Goal: Task Accomplishment & Management: Complete application form

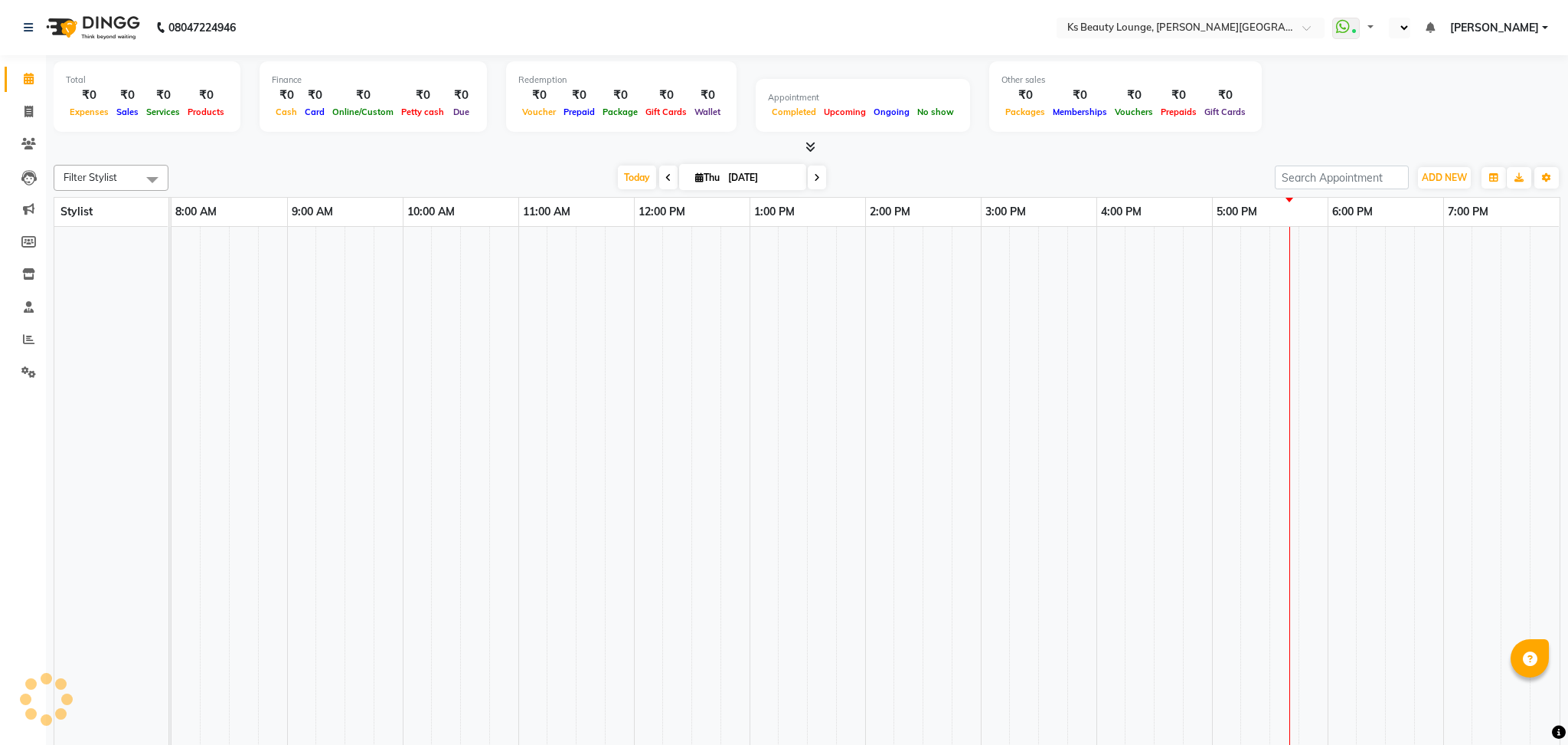
select select "en"
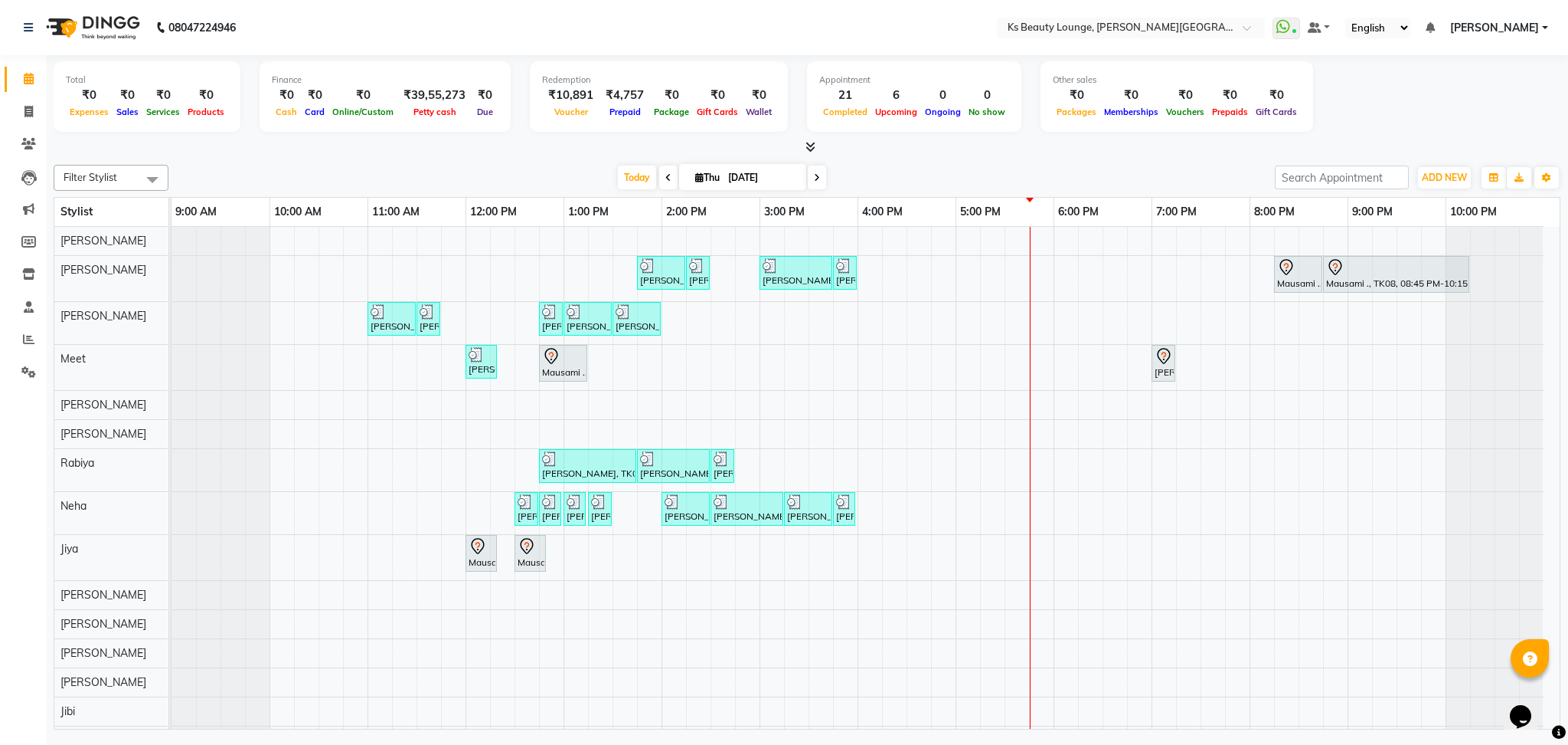
click at [706, 196] on div "Filter Stylist Select All [PERSON_NAME] [PERSON_NAME] Meet [PERSON_NAME] [PERSO…" at bounding box center [807, 444] width 1507 height 571
drag, startPoint x: 707, startPoint y: 190, endPoint x: 711, endPoint y: 170, distance: 20.4
click at [711, 170] on div "Filter Stylist Select All [PERSON_NAME] [PERSON_NAME] Meet [PERSON_NAME] [PERSO…" at bounding box center [807, 177] width 1507 height 26
click at [711, 170] on span "[DATE]" at bounding box center [742, 177] width 127 height 26
click at [704, 178] on span "Thu" at bounding box center [708, 177] width 32 height 12
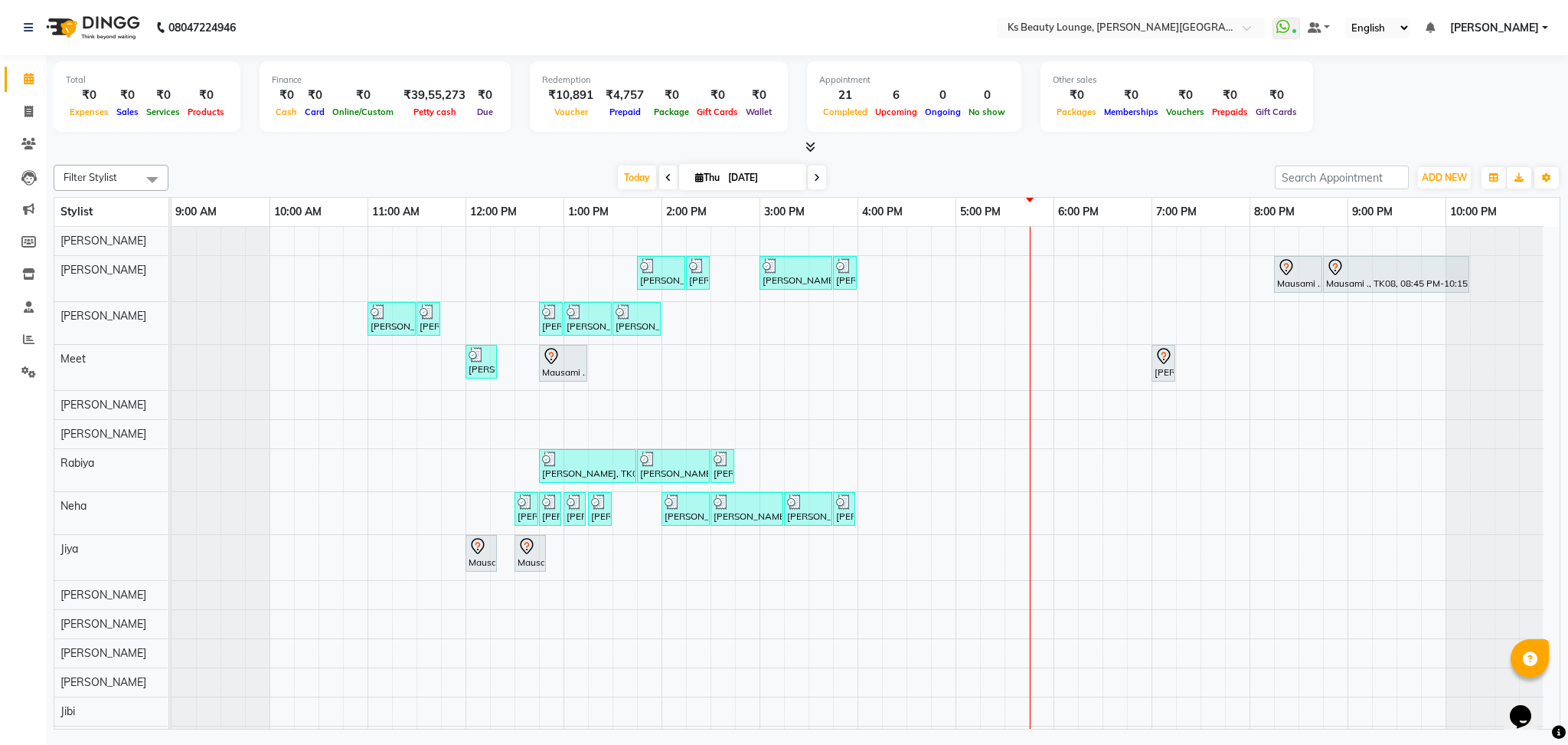
select select "9"
select select "2025"
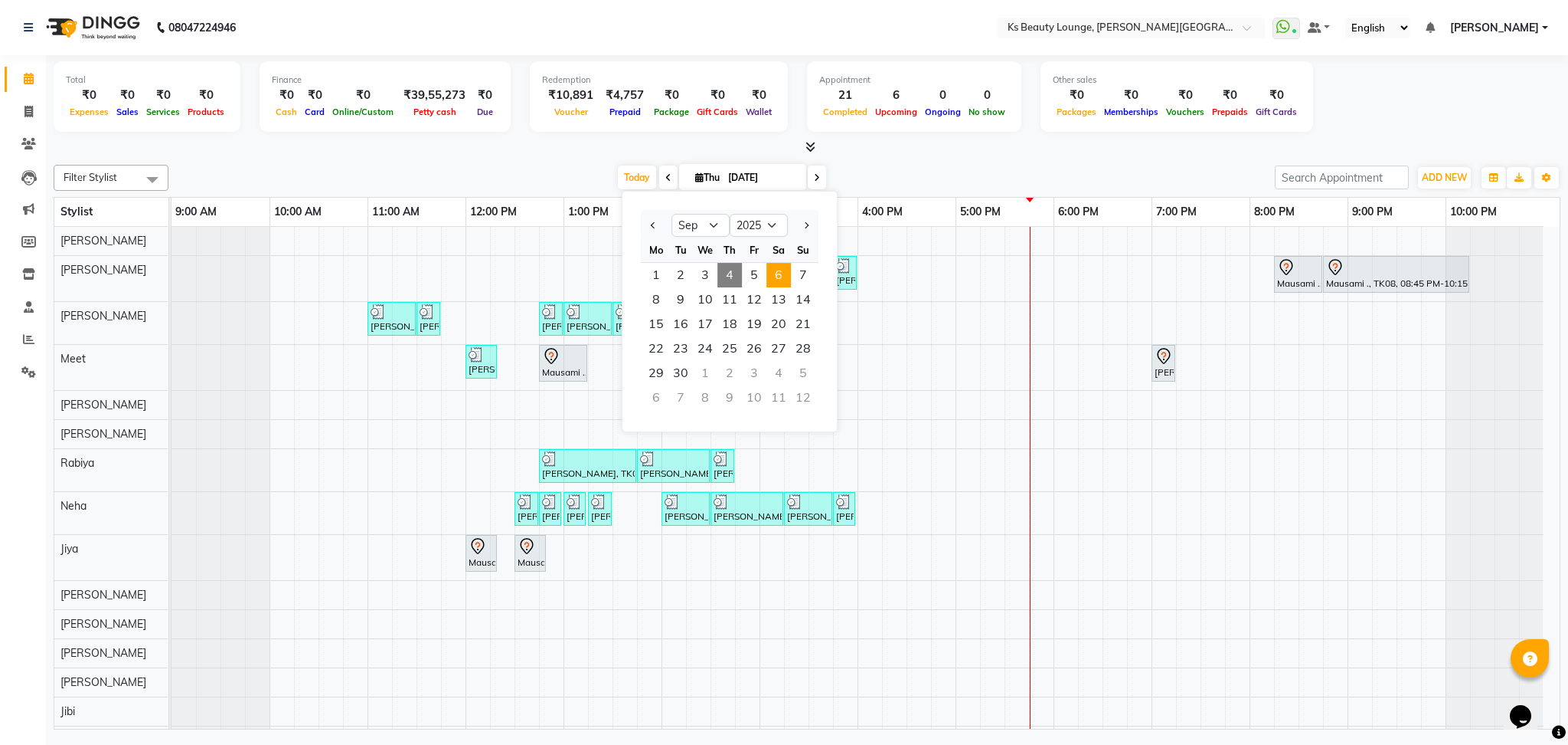
click at [773, 274] on span "6" at bounding box center [778, 274] width 24 height 24
type input "[DATE]"
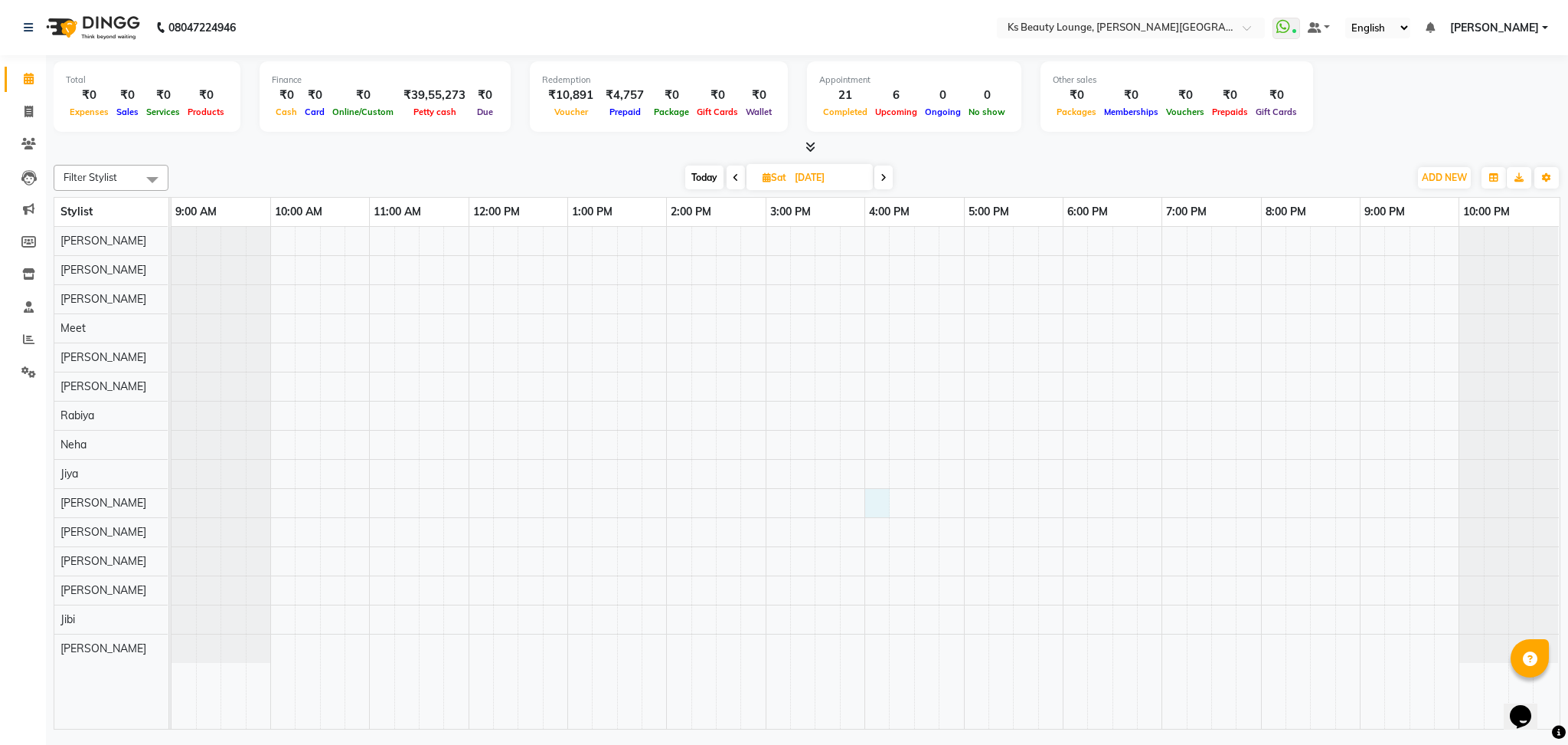
click at [872, 512] on div at bounding box center [866, 478] width 1388 height 502
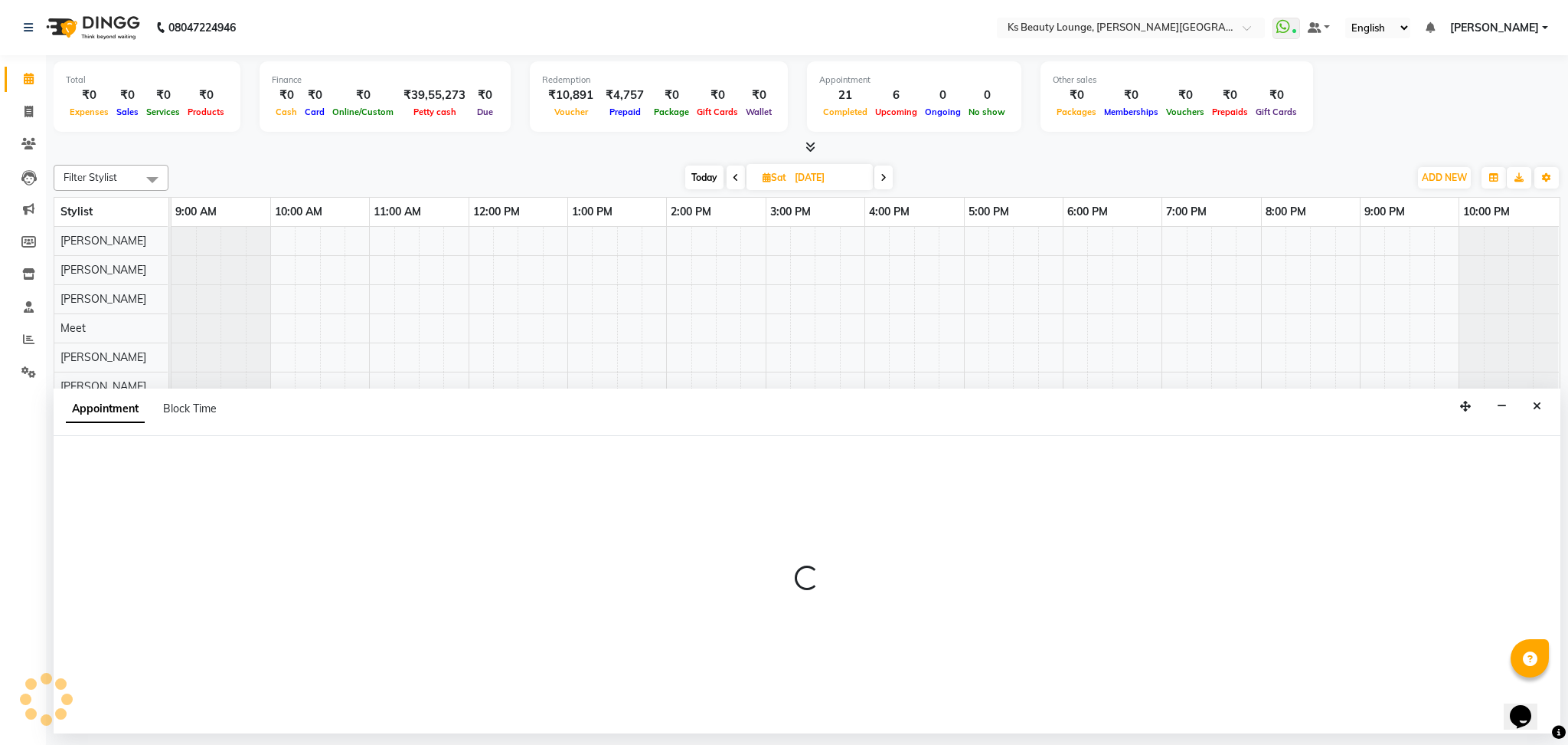
click at [872, 512] on div at bounding box center [807, 584] width 1507 height 297
select select "87953"
select select "tentative"
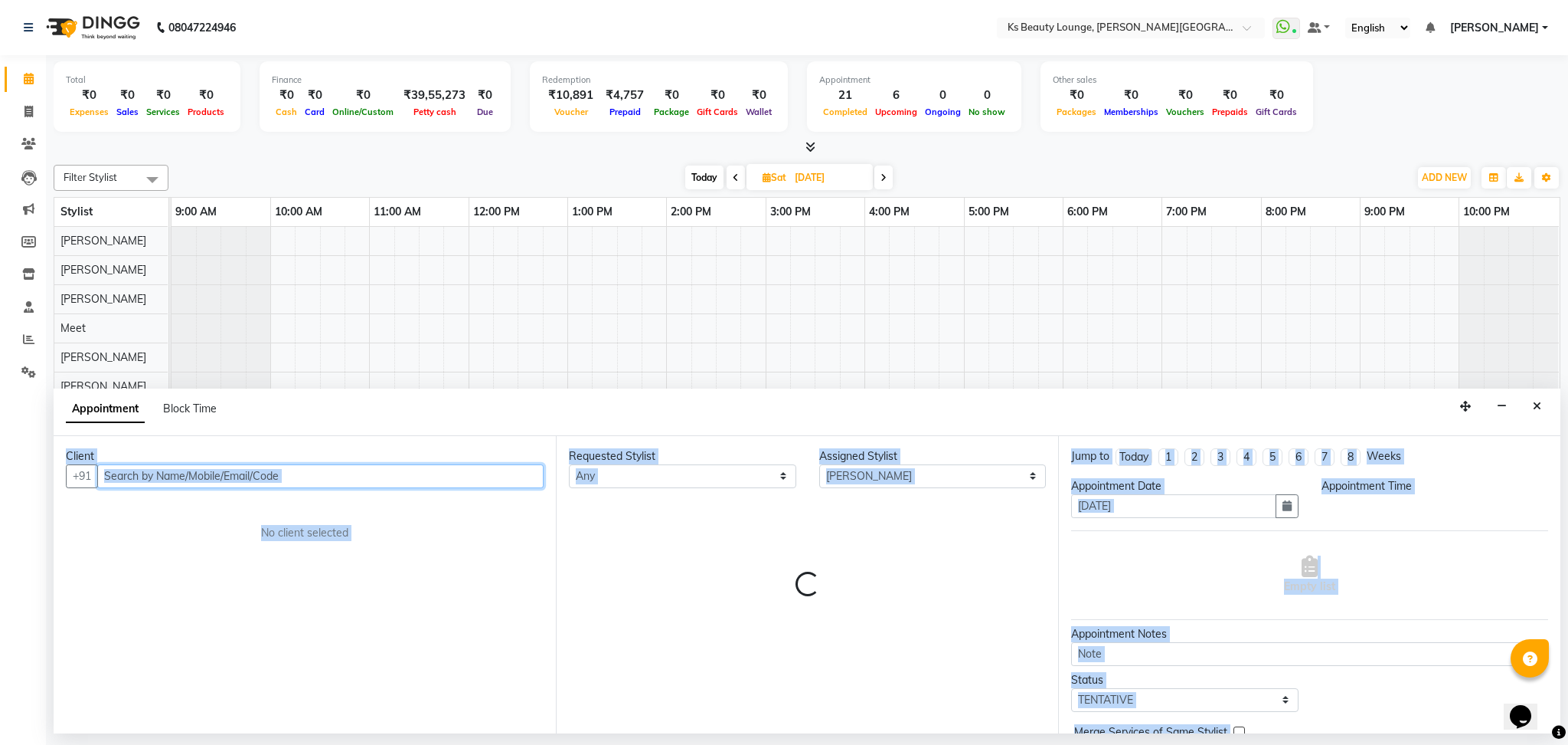
select select "960"
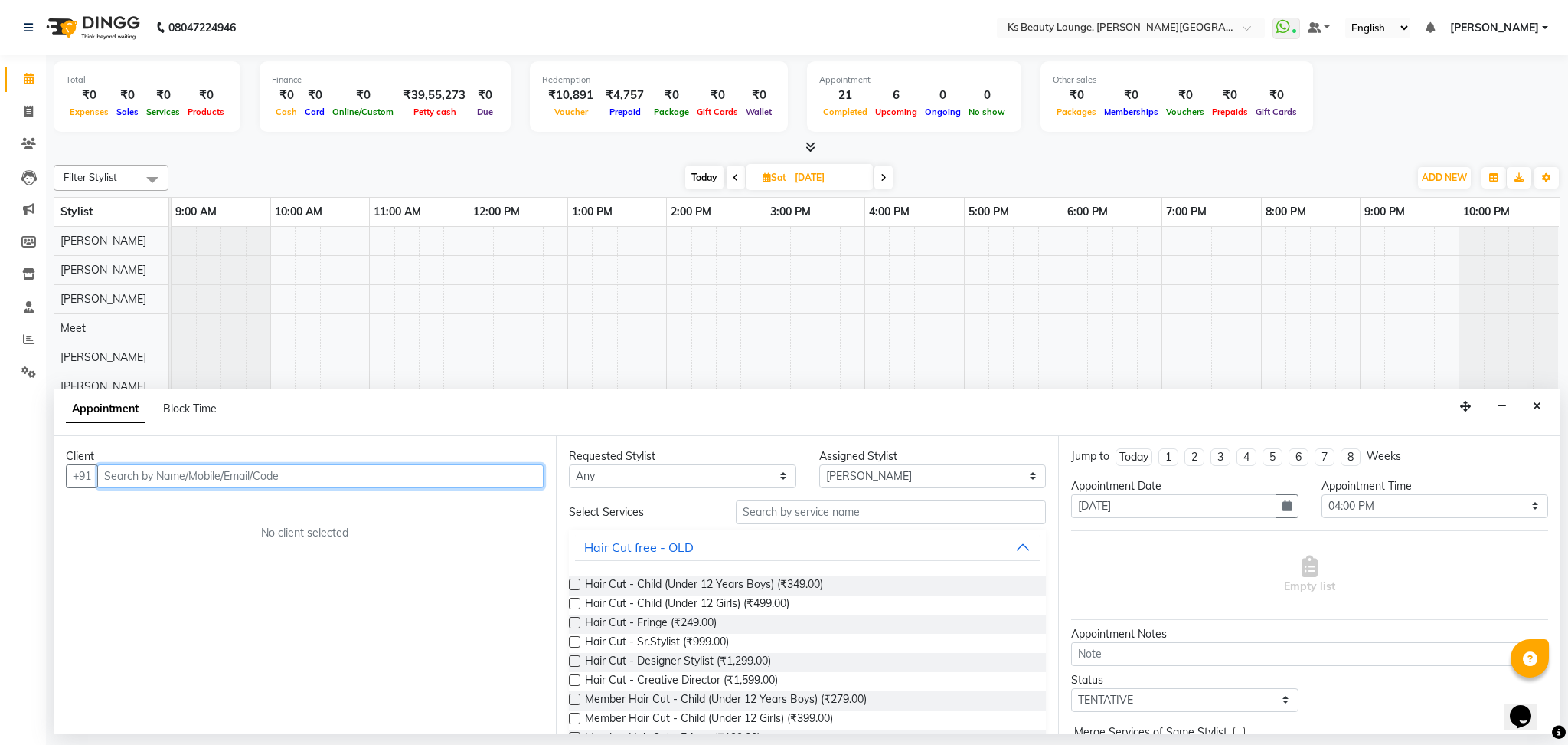
click at [255, 468] on input "text" at bounding box center [320, 476] width 447 height 24
click at [230, 516] on ngb-highlight "98******49" at bounding box center [251, 508] width 63 height 15
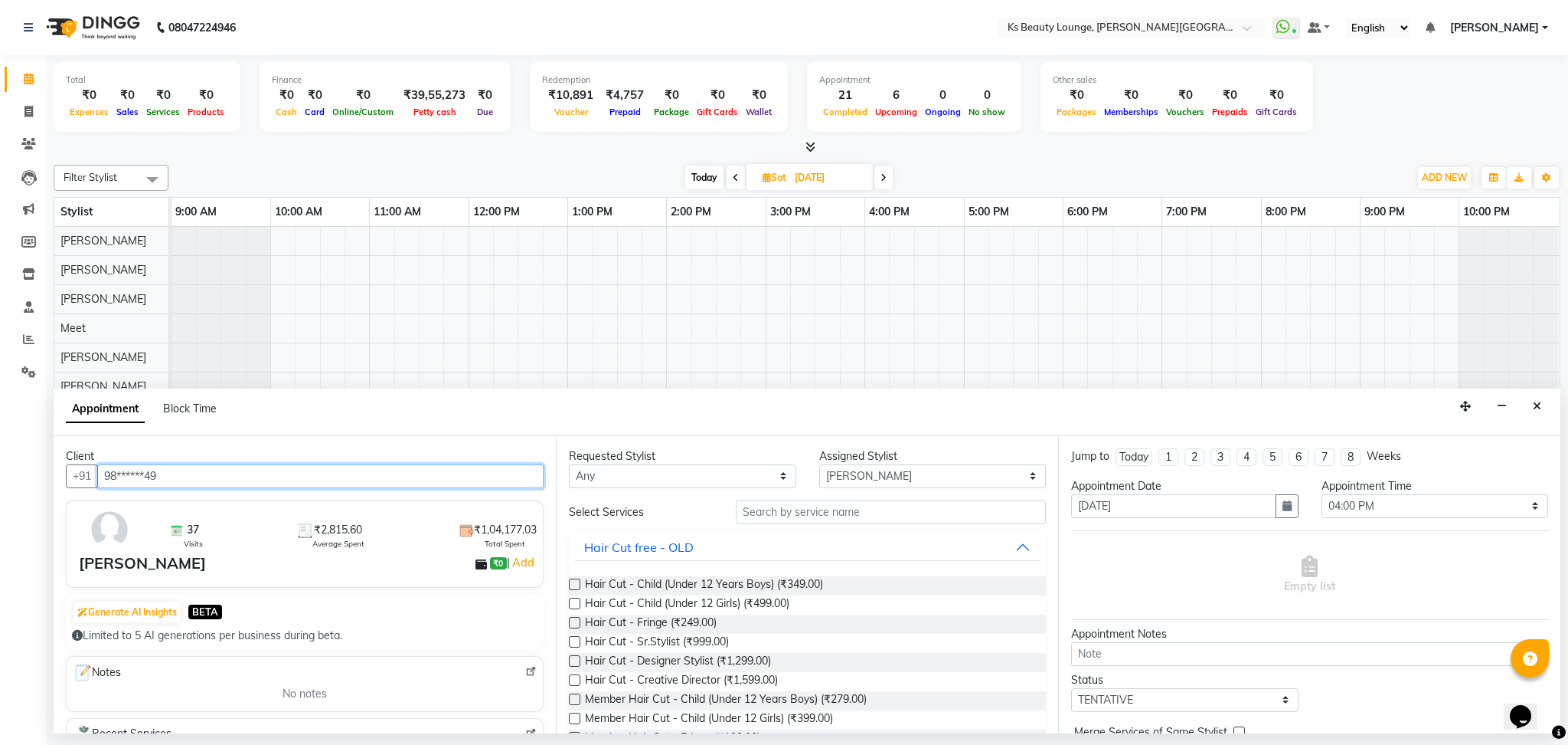
type input "98******49"
click at [754, 508] on input "text" at bounding box center [891, 512] width 310 height 24
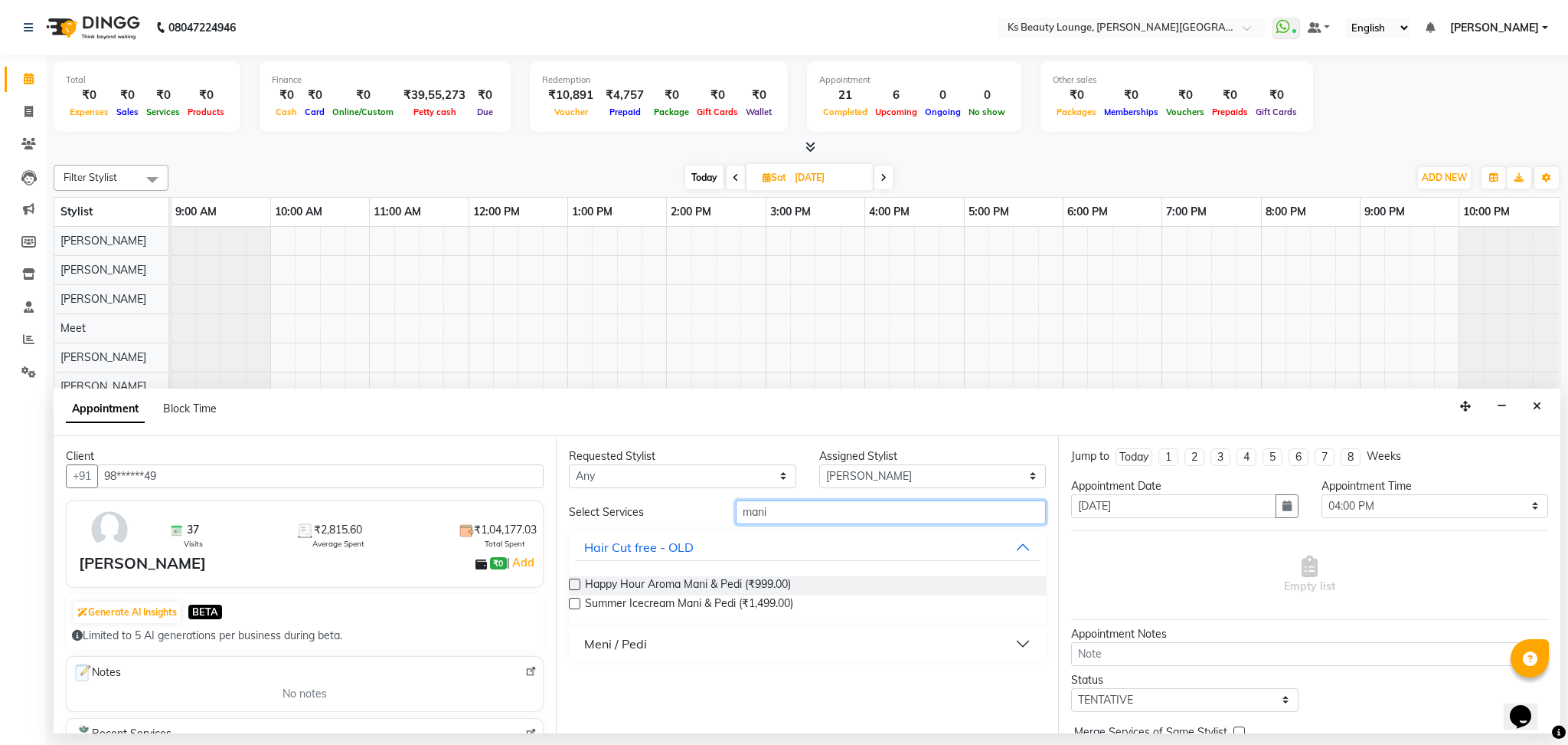
type input "mani"
click at [674, 632] on button "Meni / Pedi" at bounding box center [808, 643] width 465 height 28
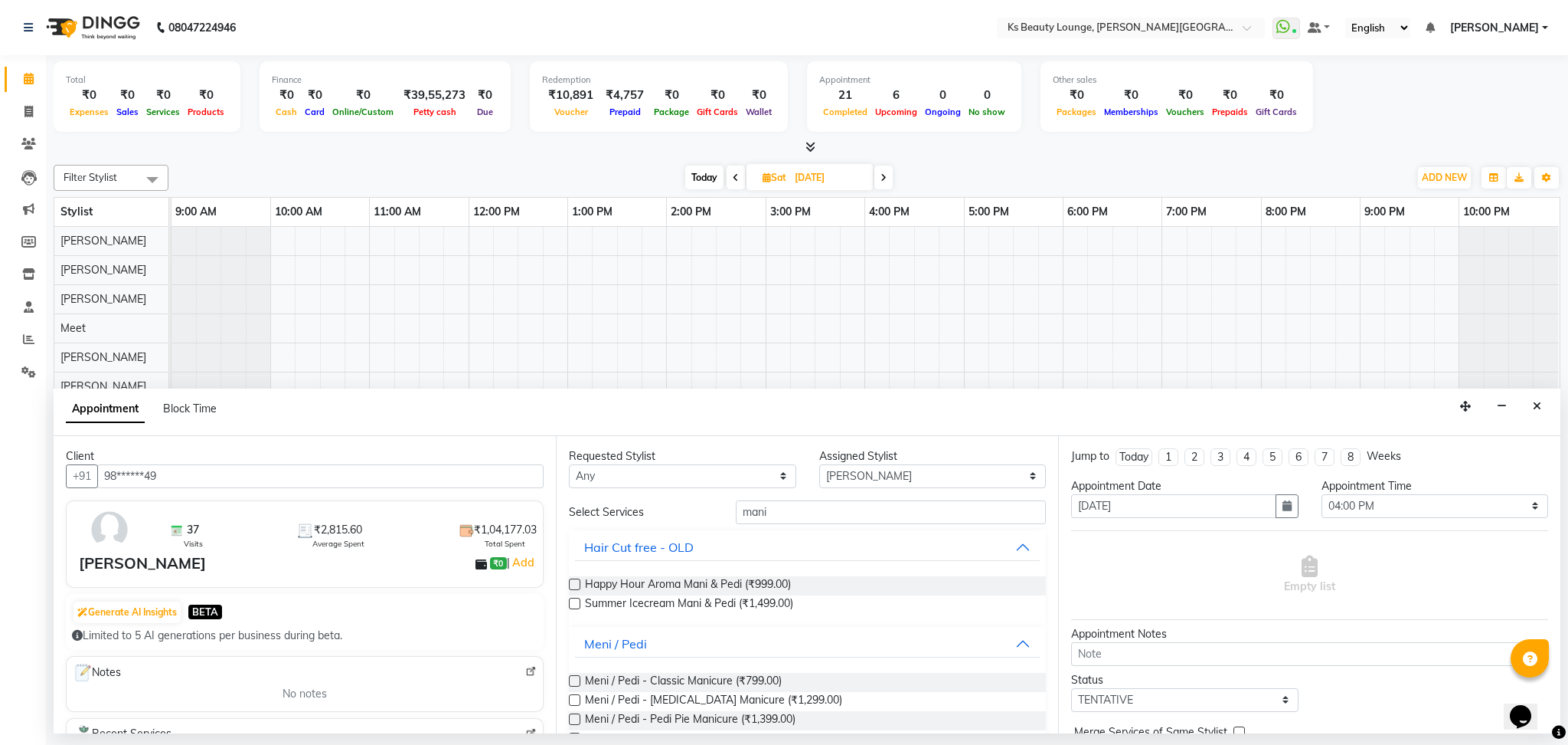
click at [576, 680] on label at bounding box center [574, 680] width 12 height 12
click at [576, 680] on input "checkbox" at bounding box center [574, 682] width 10 height 10
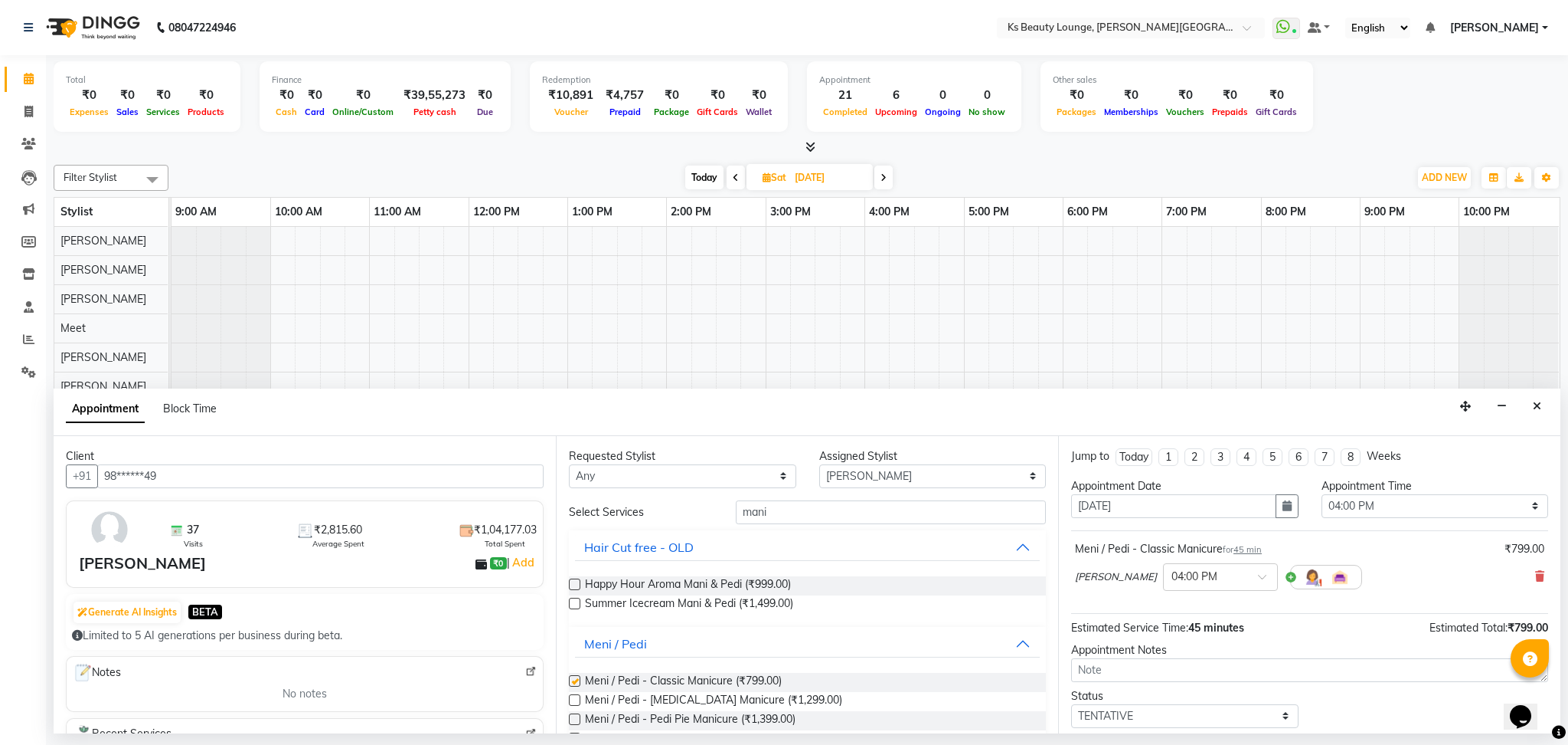
checkbox input "false"
click at [574, 701] on label at bounding box center [574, 700] width 12 height 12
click at [574, 701] on input "checkbox" at bounding box center [574, 701] width 10 height 10
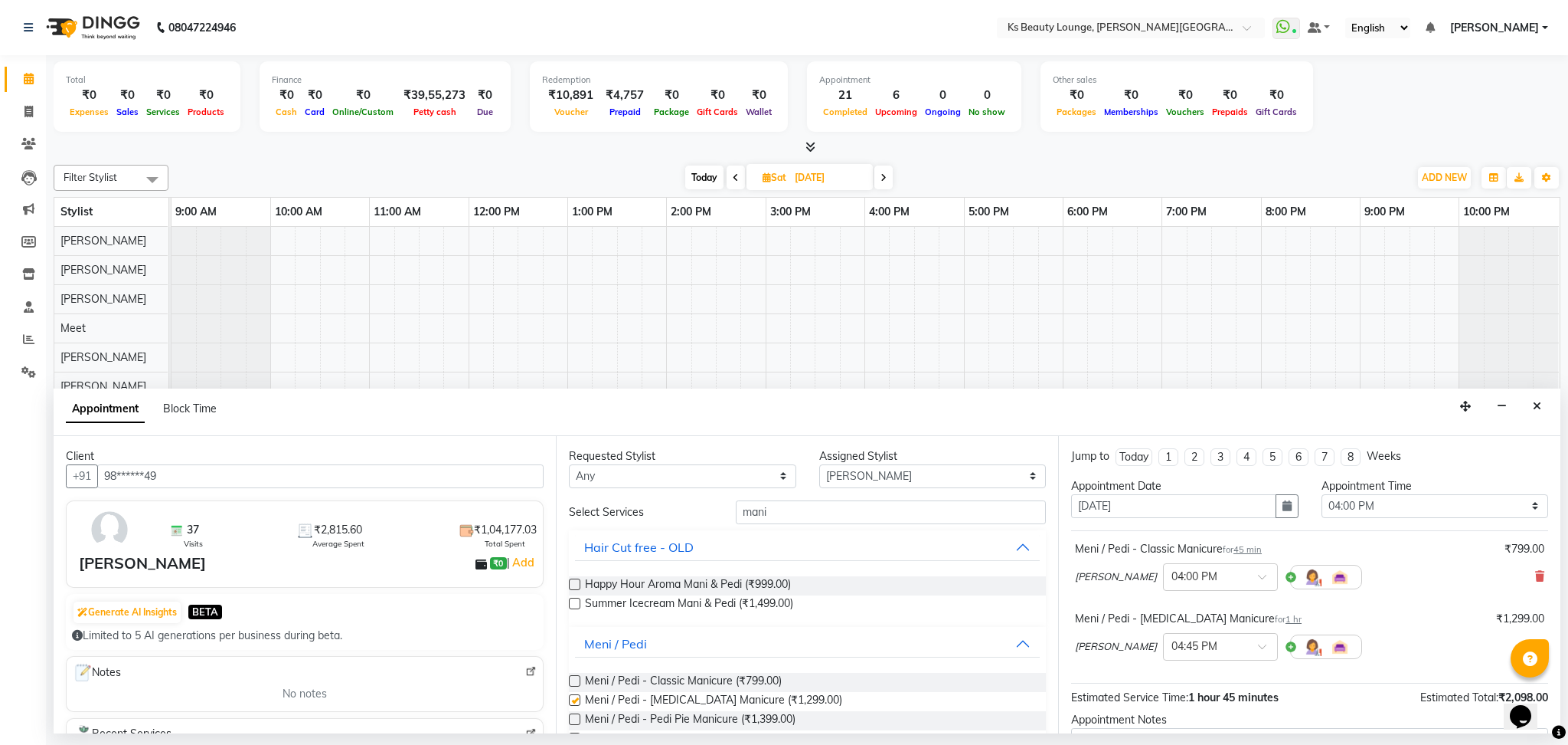
checkbox input "false"
click at [573, 719] on label at bounding box center [574, 719] width 12 height 12
click at [573, 719] on input "checkbox" at bounding box center [574, 721] width 10 height 10
click at [573, 719] on label at bounding box center [574, 719] width 12 height 12
click at [573, 719] on input "checkbox" at bounding box center [574, 721] width 10 height 10
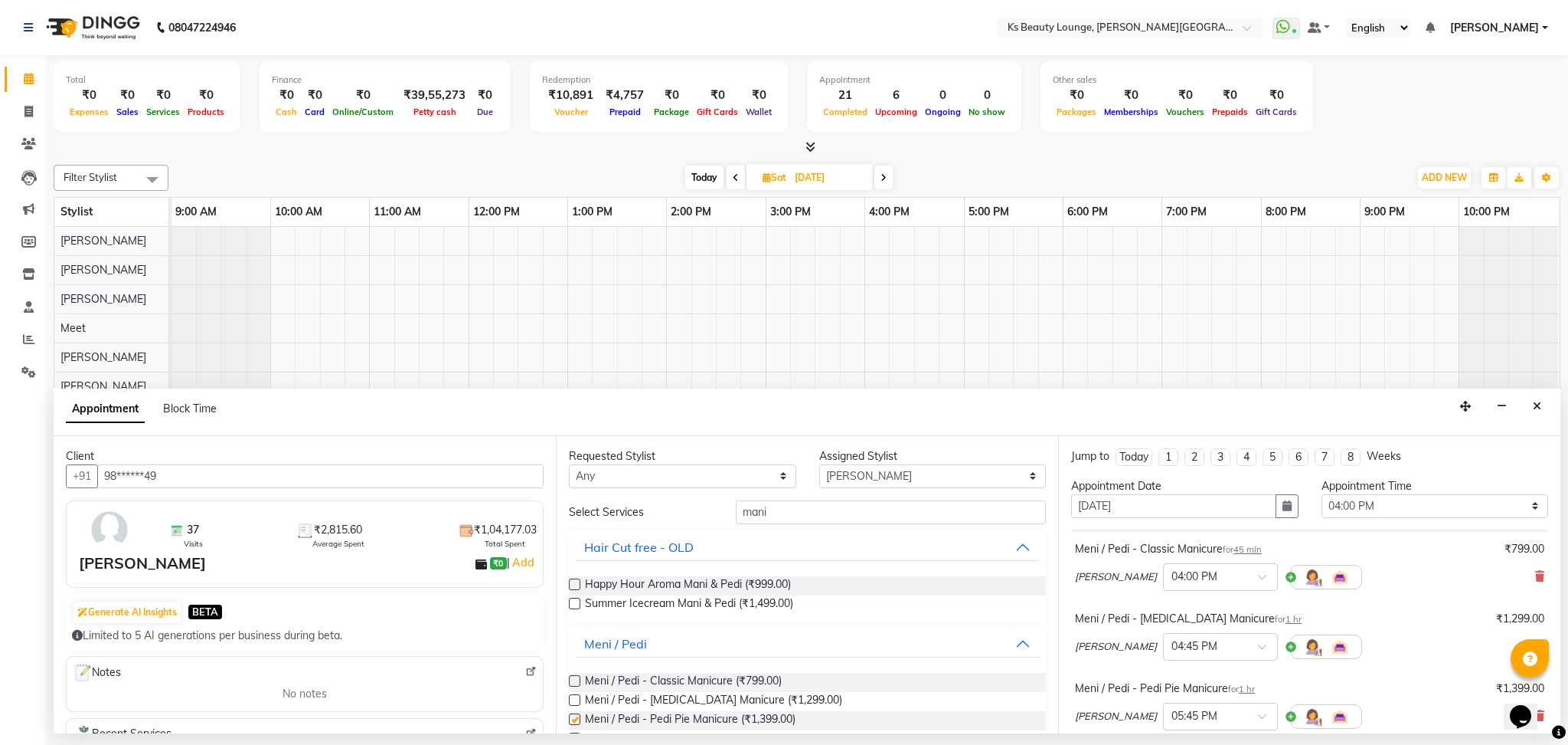
checkbox input "false"
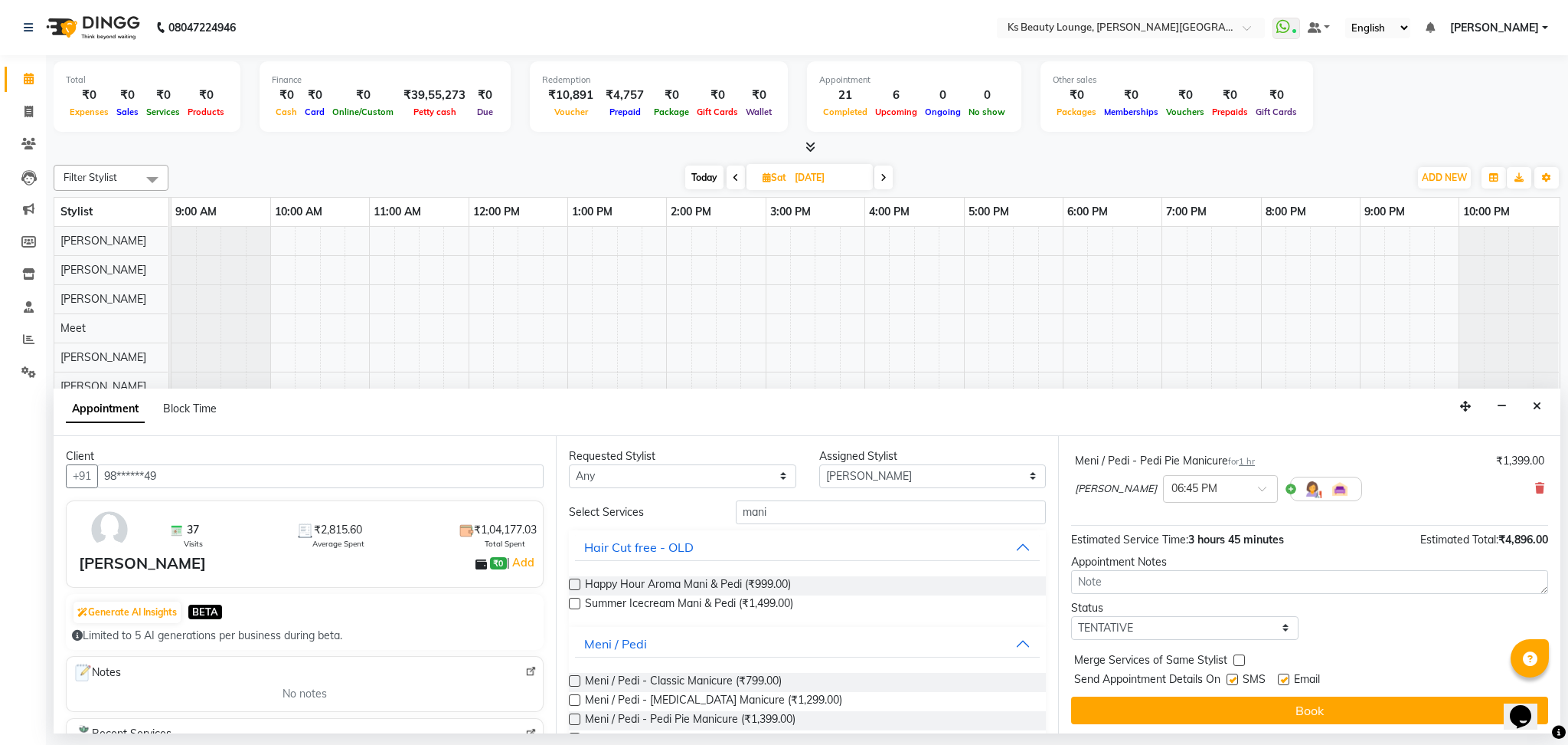
scroll to position [300, 0]
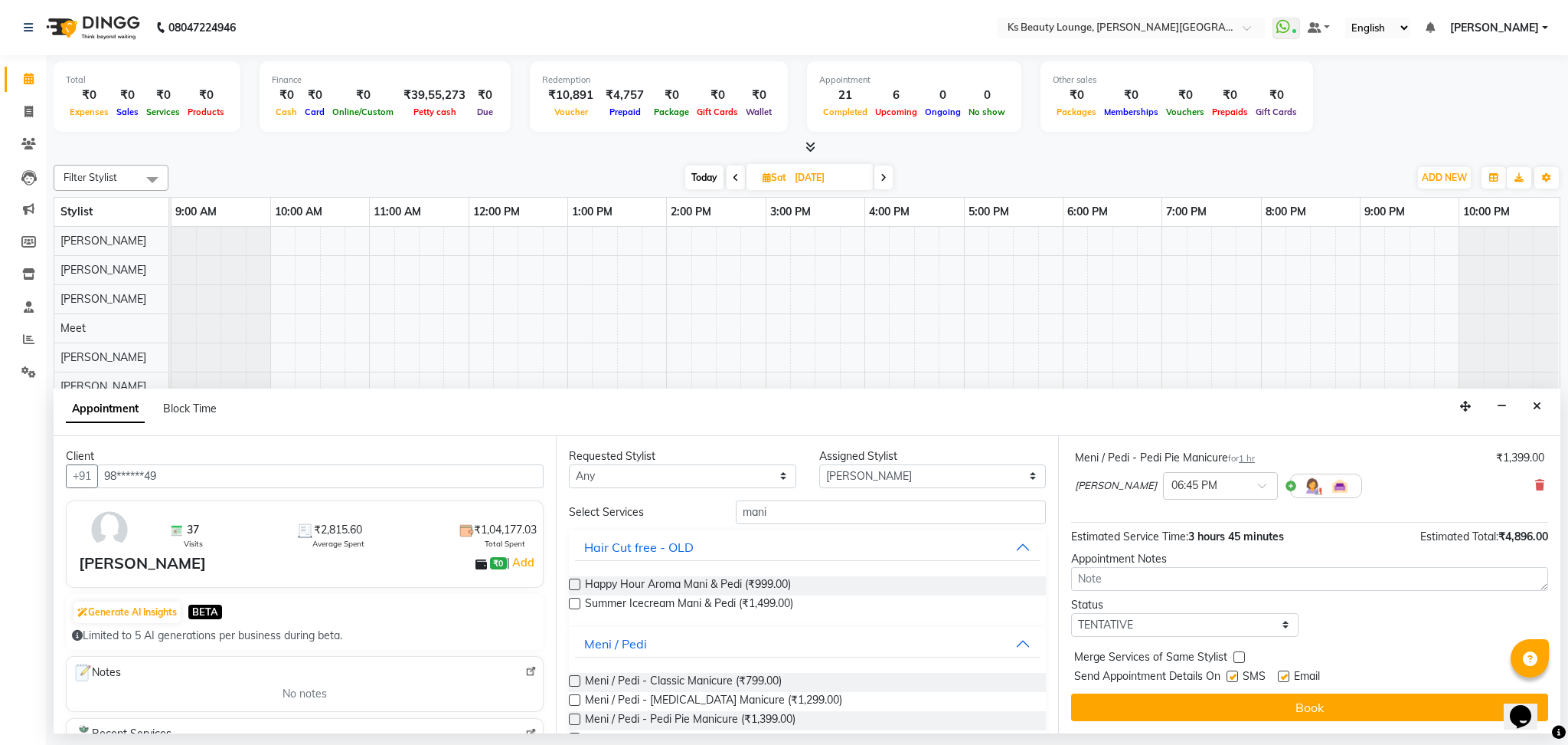
click at [1183, 710] on button "Book" at bounding box center [1310, 707] width 477 height 28
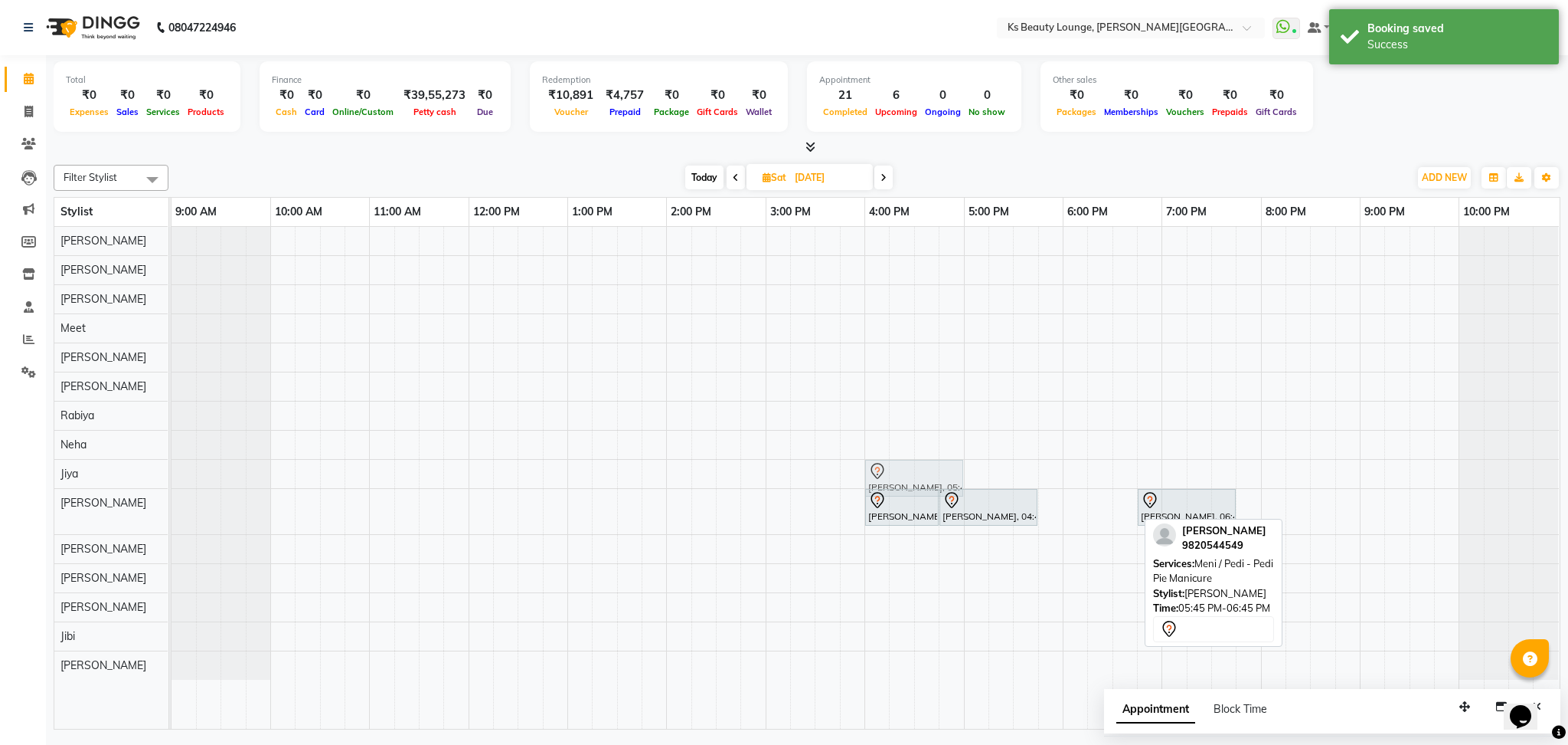
drag, startPoint x: 1083, startPoint y: 497, endPoint x: 913, endPoint y: 464, distance: 173.2
click at [913, 464] on tbody "[PERSON_NAME], 05:45 PM-06:45 PM, Meni / Pedi - Pedi Pie Manicure [PERSON_NAME]…" at bounding box center [865, 453] width 1388 height 453
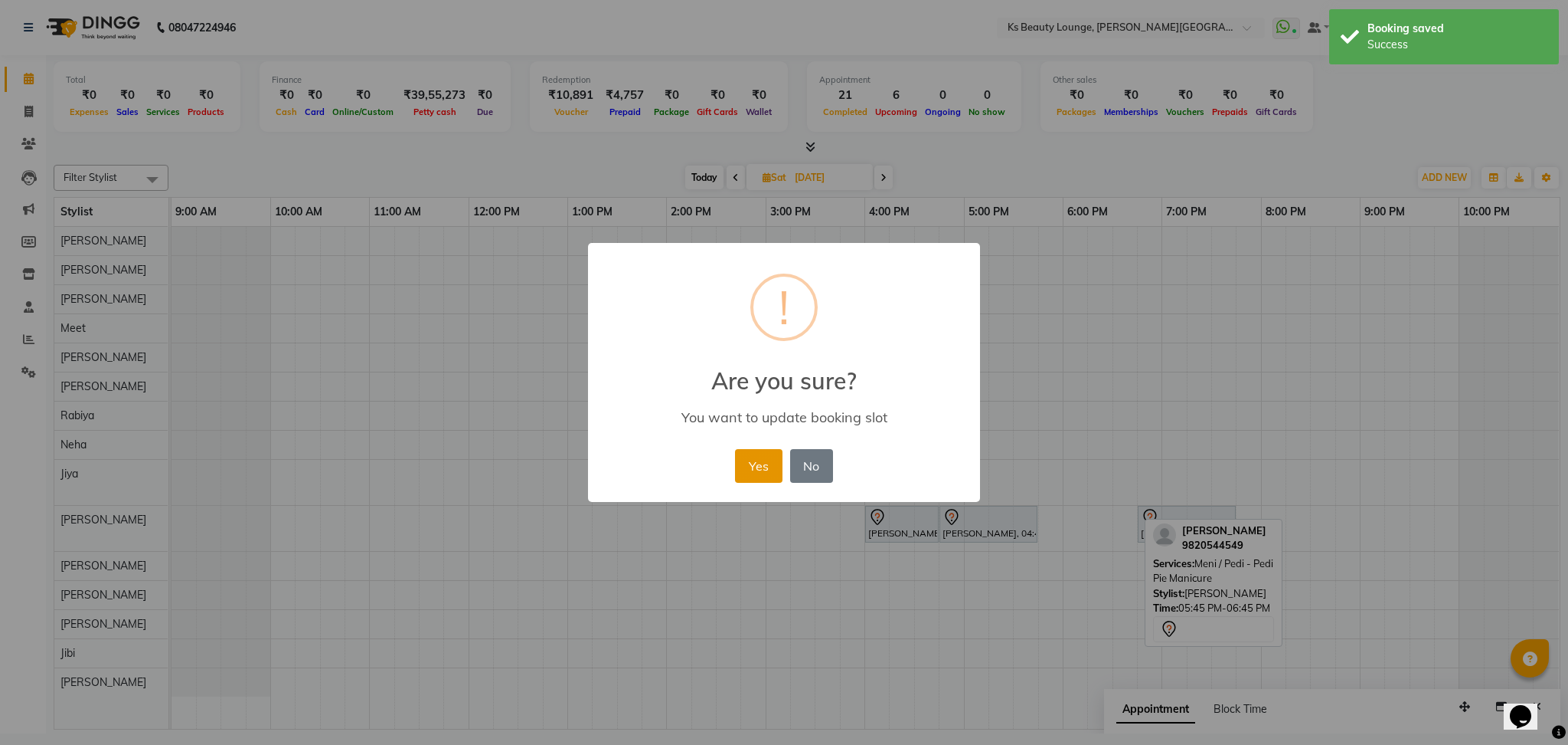
click at [752, 466] on button "Yes" at bounding box center [758, 466] width 46 height 34
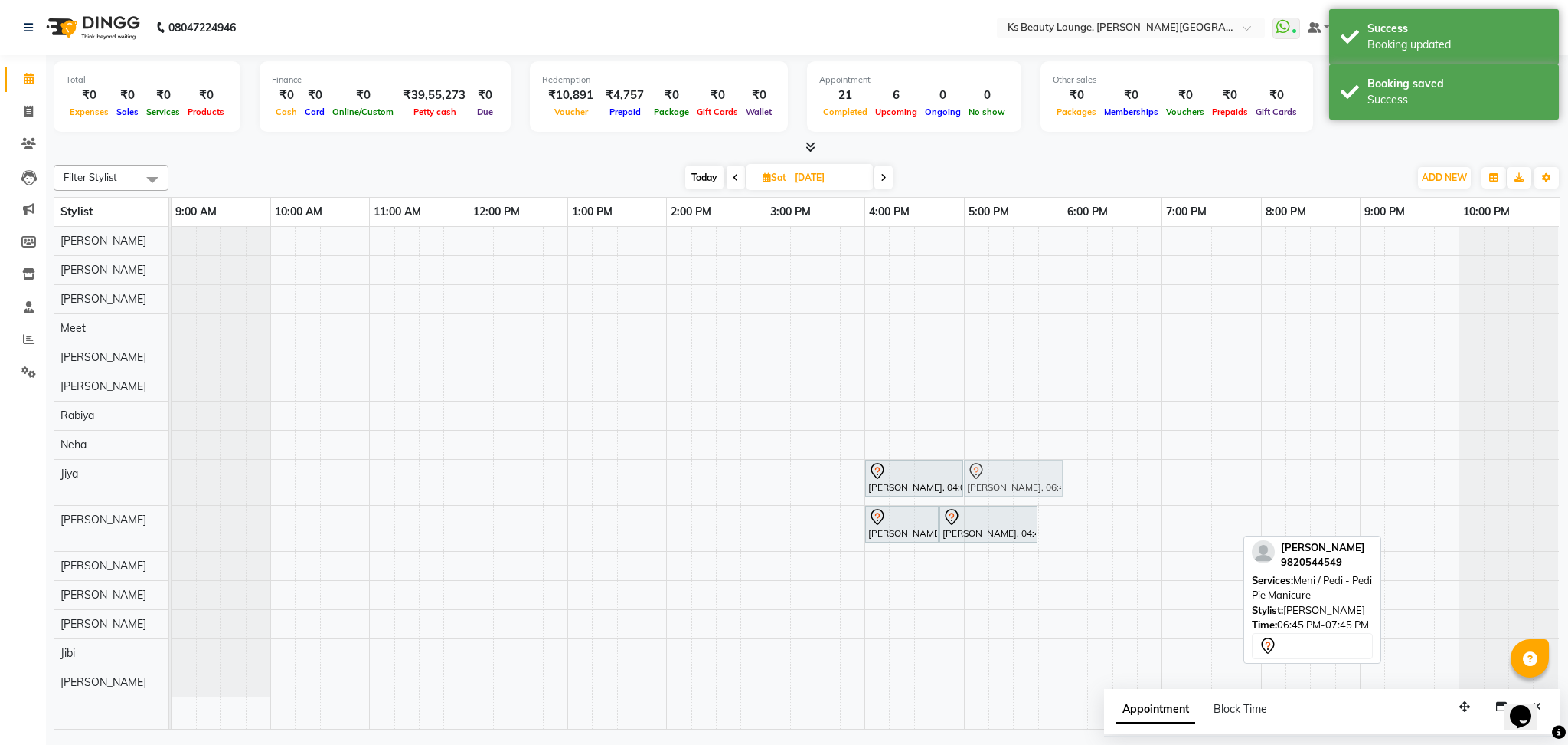
drag, startPoint x: 1188, startPoint y: 520, endPoint x: 1022, endPoint y: 465, distance: 174.9
click at [1022, 465] on tbody "[PERSON_NAME], 04:00 PM-05:00 PM, Meni / Pedi - Pedi Pie Manicure [PERSON_NAME]…" at bounding box center [865, 462] width 1388 height 470
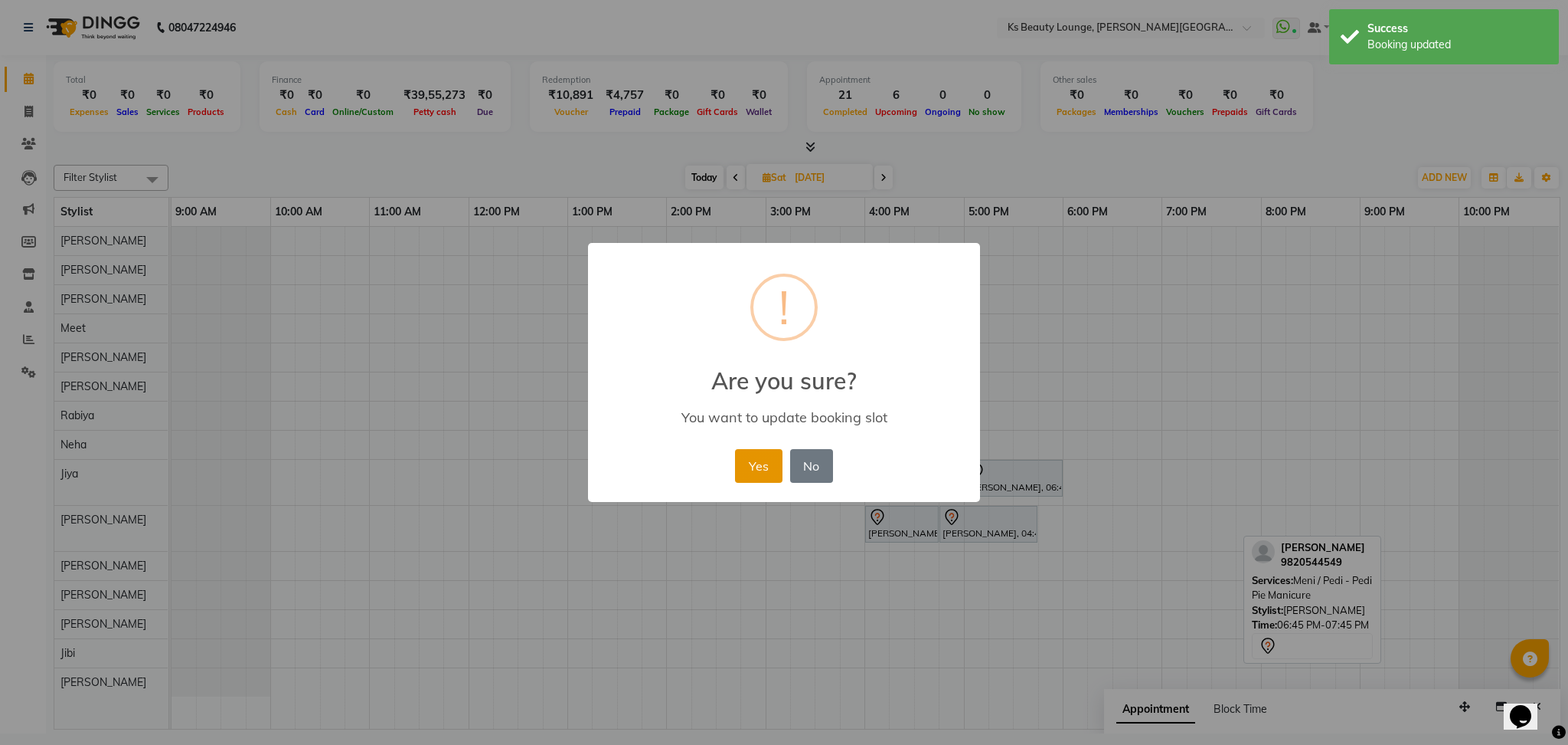
click at [773, 453] on button "Yes" at bounding box center [758, 466] width 46 height 34
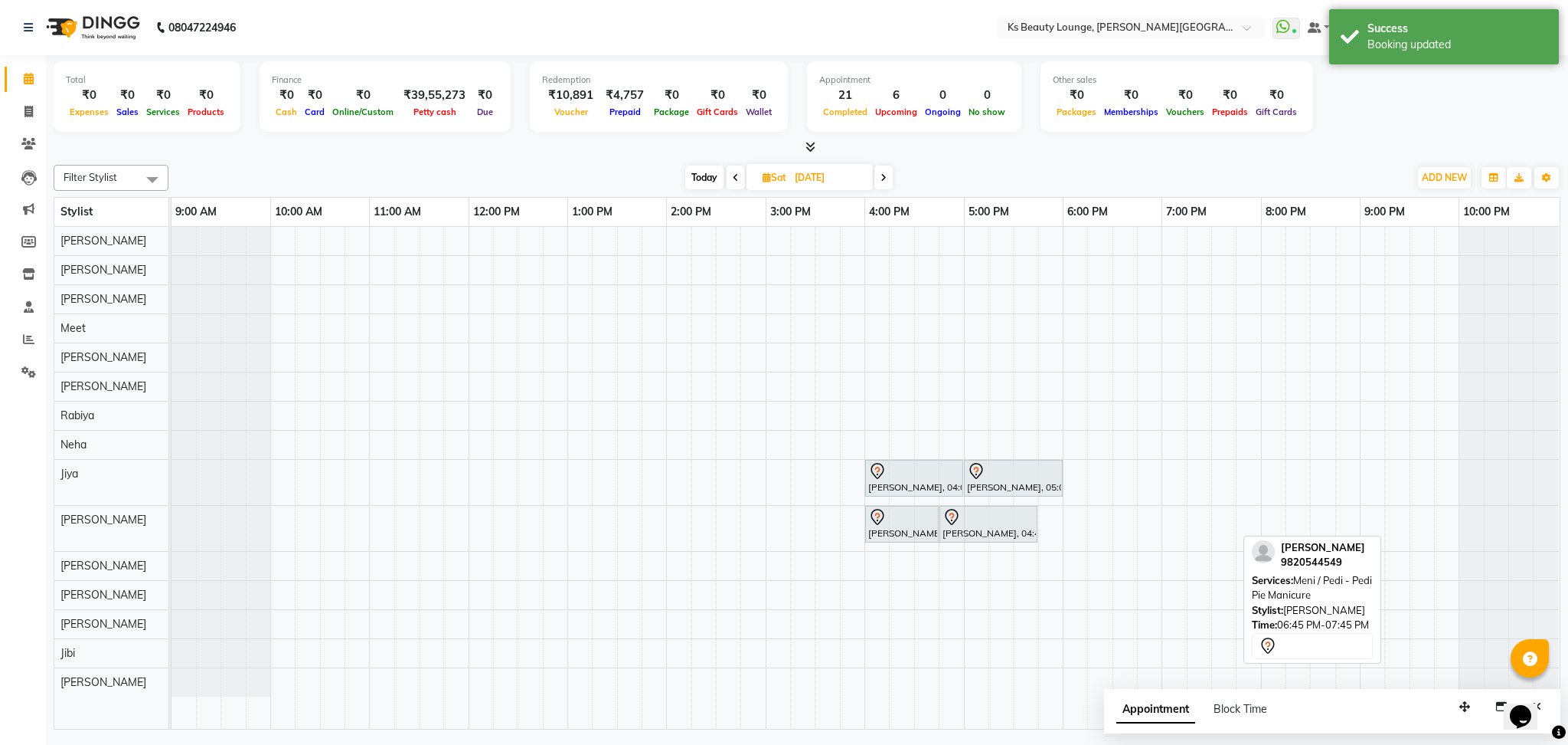
click at [879, 181] on span at bounding box center [883, 177] width 18 height 24
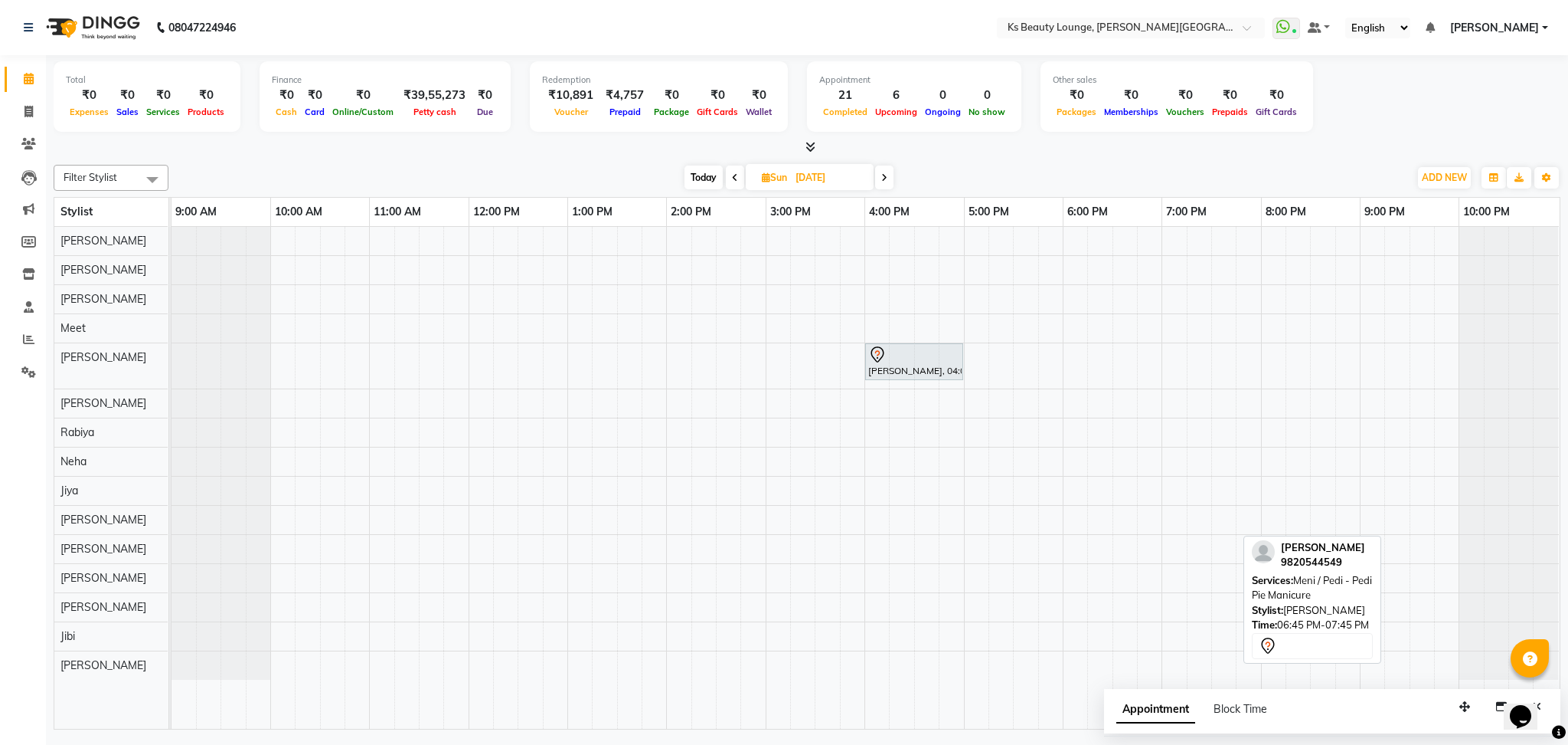
click at [734, 177] on icon at bounding box center [735, 178] width 6 height 9
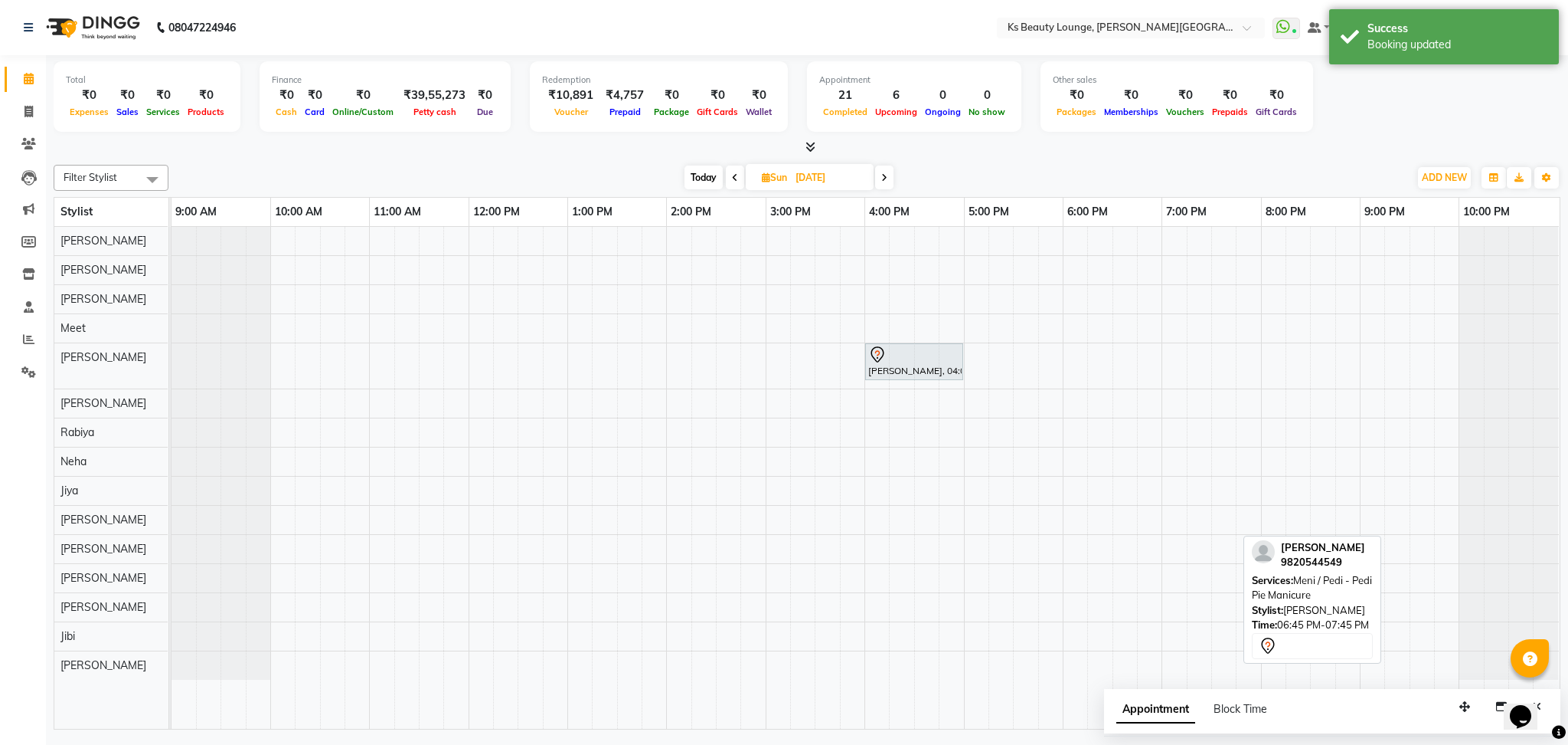
type input "[DATE]"
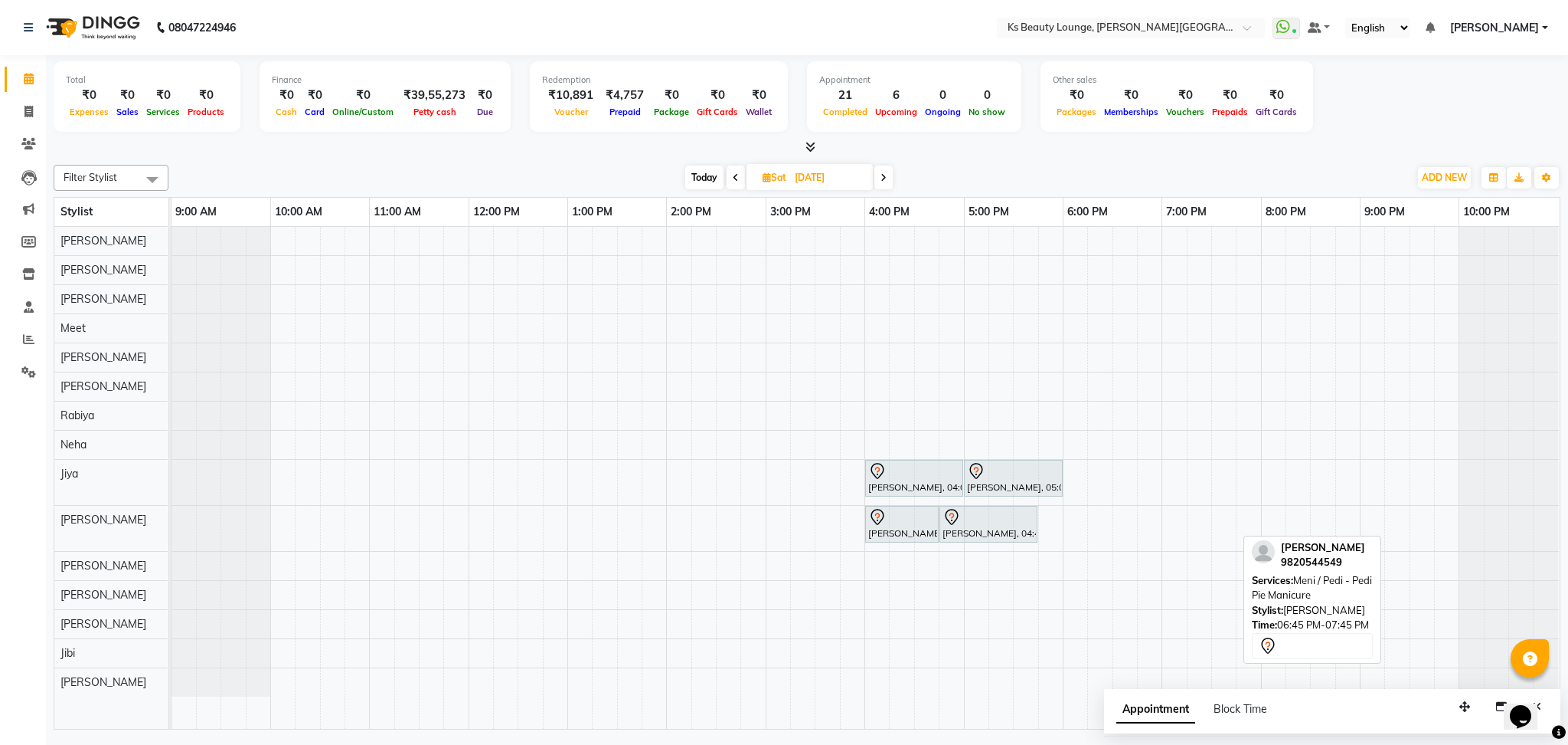
click at [984, 383] on div "[PERSON_NAME], 04:00 PM-05:00 PM, Meni / Pedi - Pedi Pie Manicure [PERSON_NAME]…" at bounding box center [866, 478] width 1388 height 502
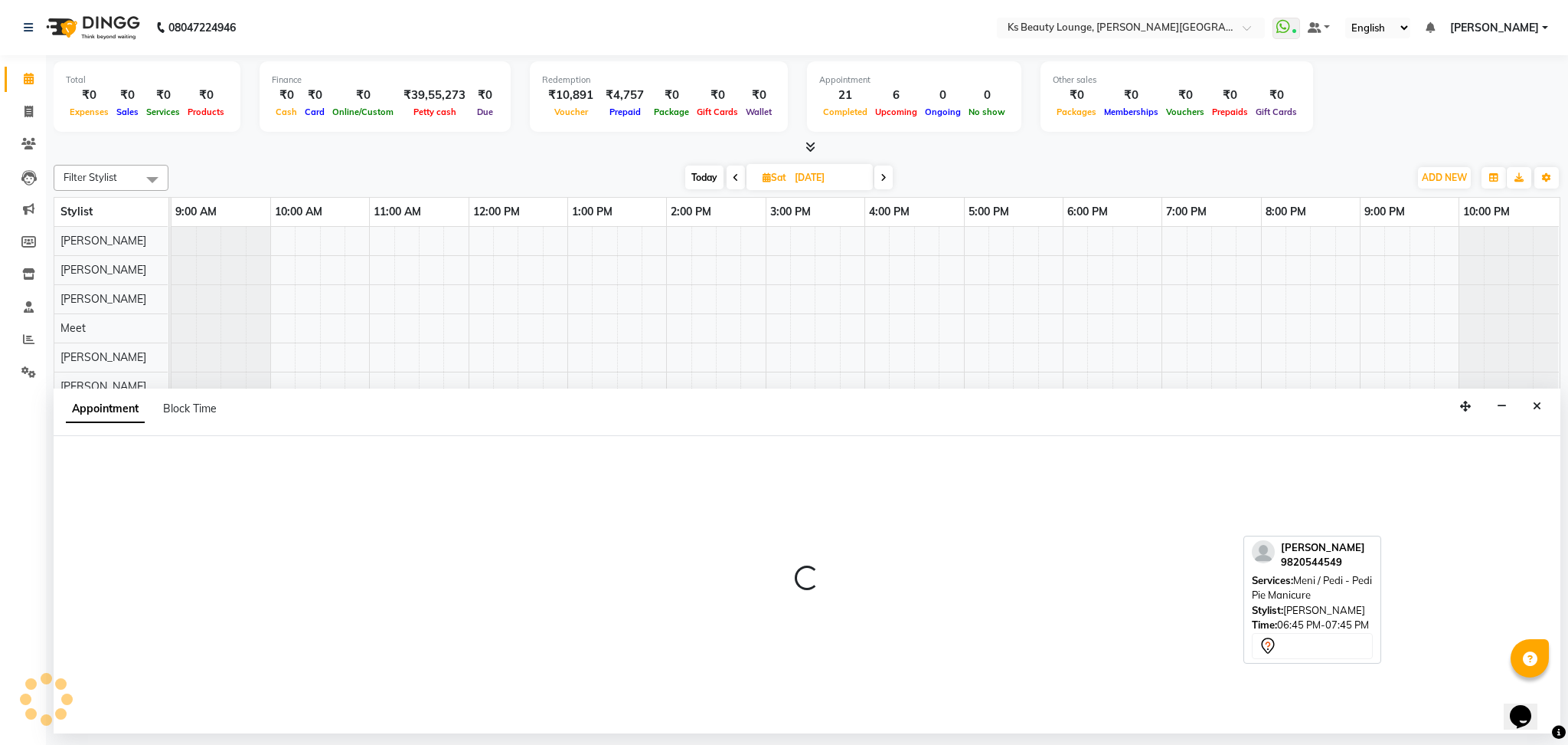
select select "63547"
select select "tentative"
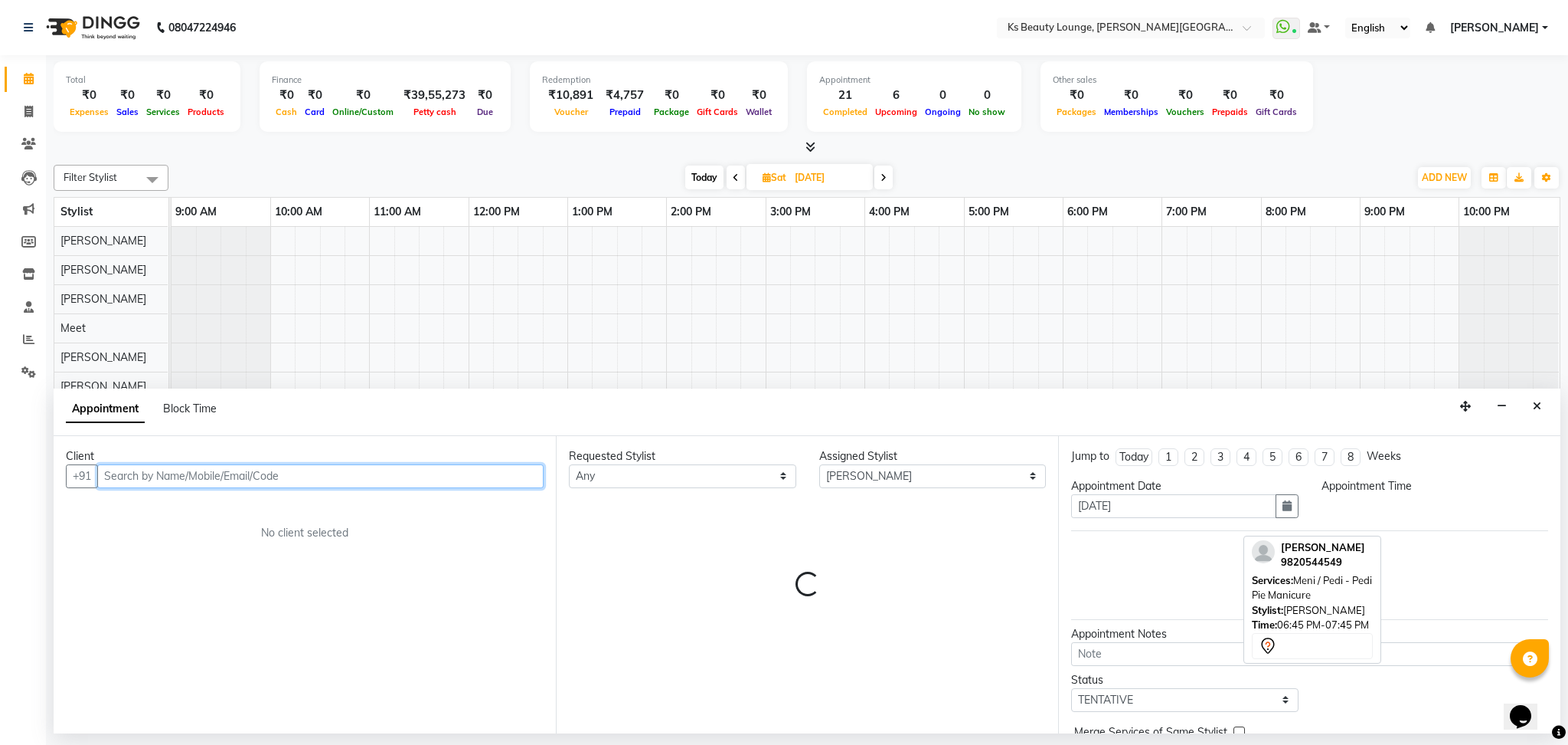
select select "1020"
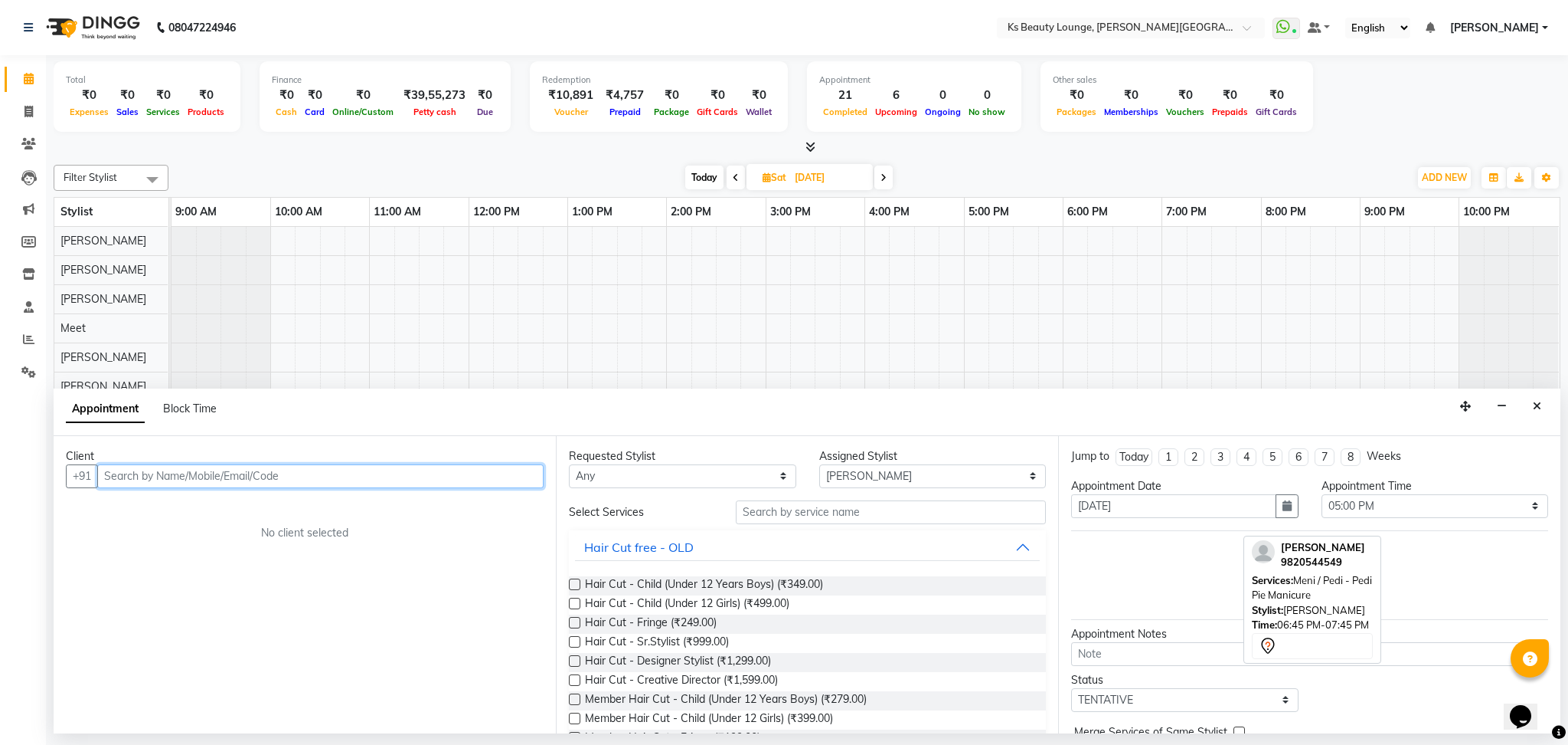
click at [519, 472] on input "text" at bounding box center [320, 476] width 447 height 24
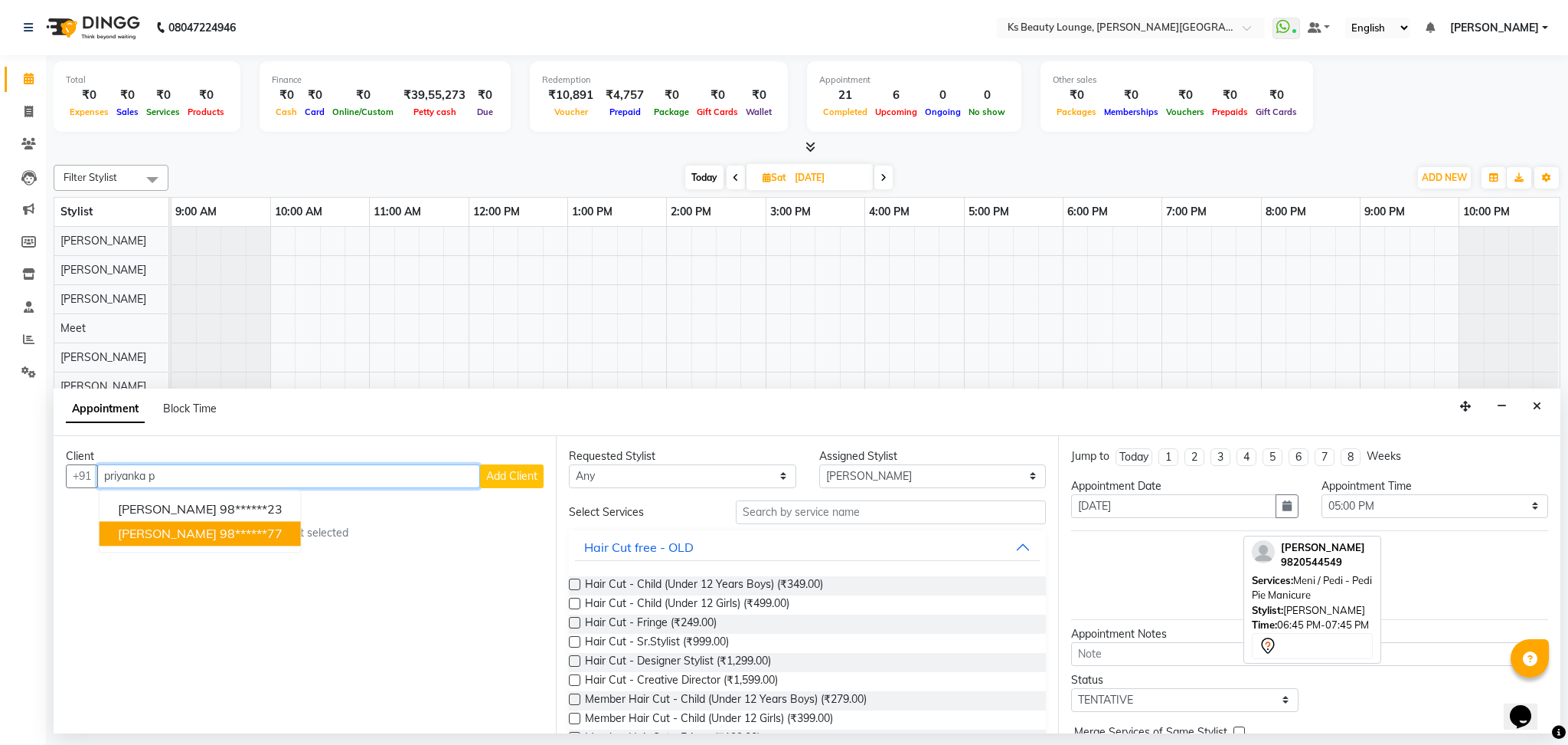
click at [262, 533] on ngb-highlight "98******77" at bounding box center [251, 533] width 63 height 15
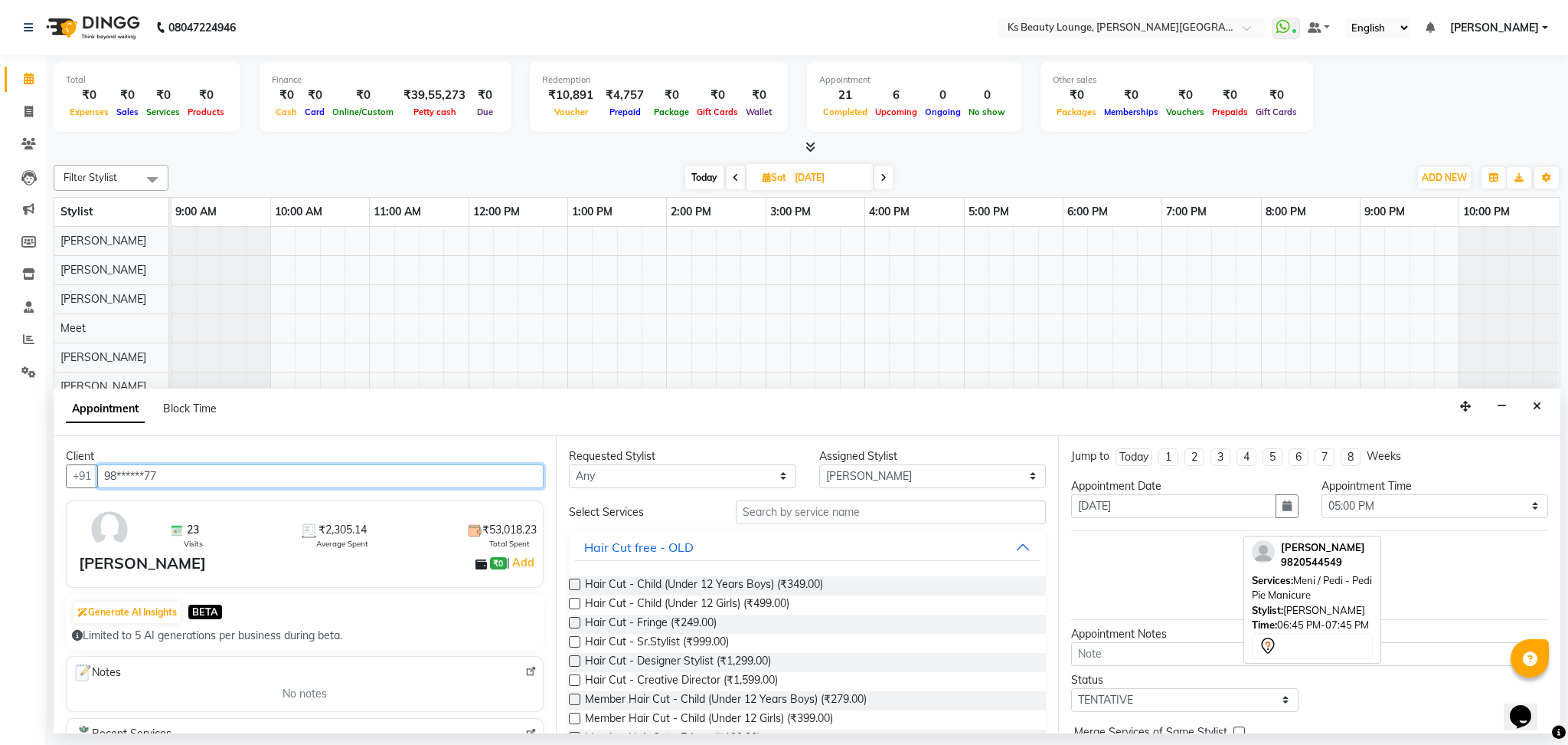
type input "98******77"
click at [752, 512] on input "text" at bounding box center [891, 512] width 310 height 24
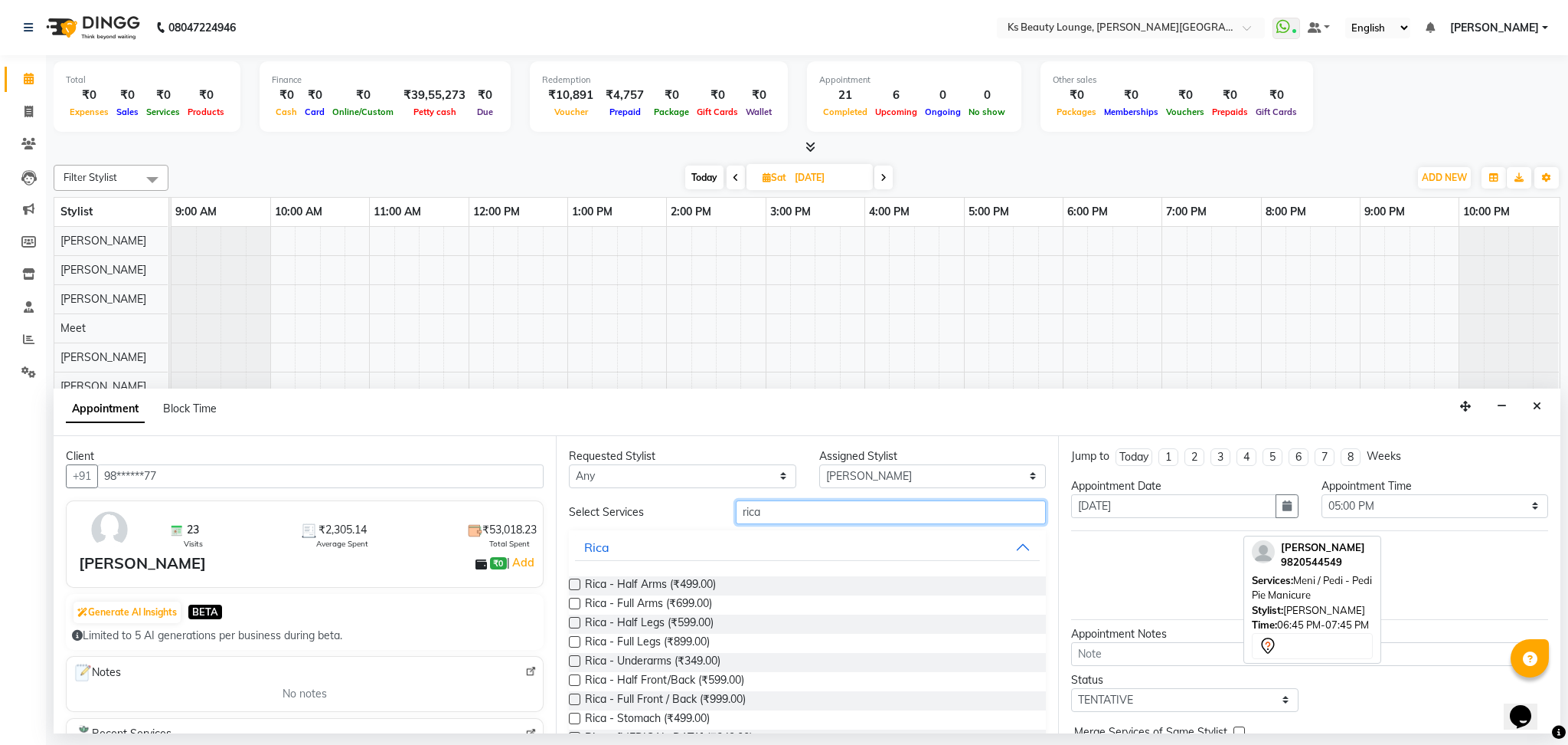
type input "rica"
click at [572, 601] on label at bounding box center [574, 603] width 12 height 12
click at [572, 601] on input "checkbox" at bounding box center [574, 605] width 10 height 10
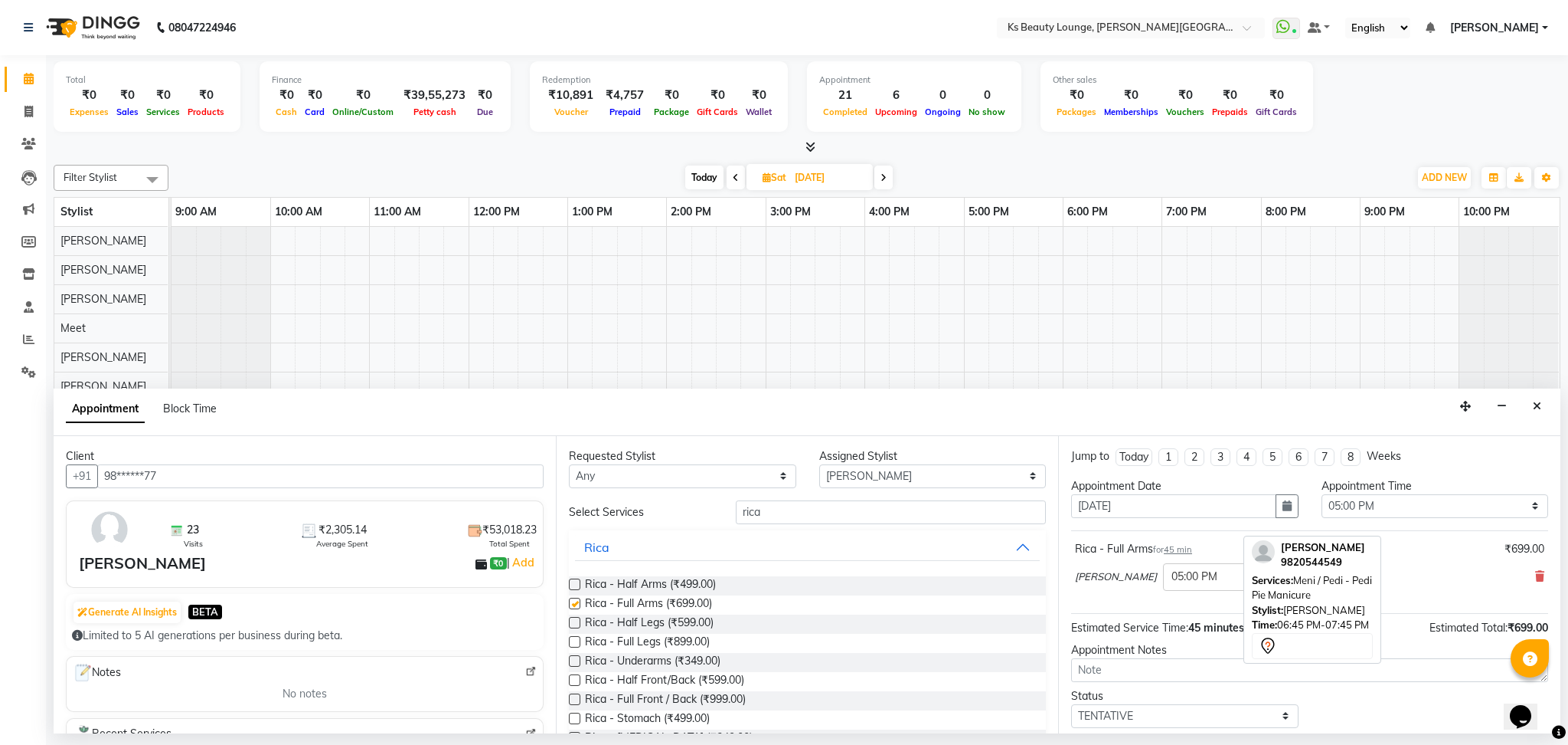
checkbox input "false"
click at [572, 642] on label at bounding box center [574, 642] width 12 height 12
click at [572, 642] on input "checkbox" at bounding box center [574, 643] width 10 height 10
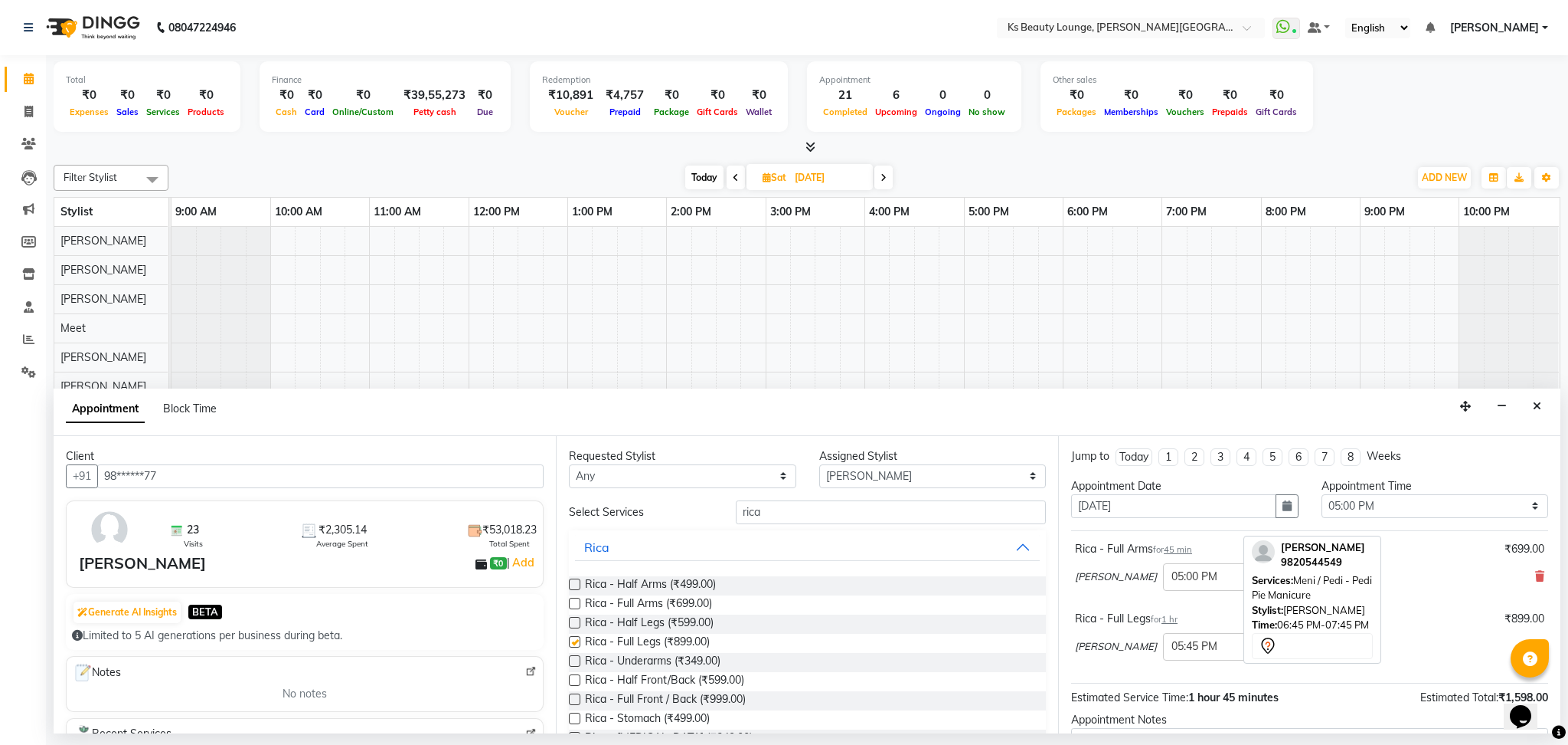
checkbox input "false"
click at [572, 659] on label at bounding box center [574, 661] width 12 height 12
click at [572, 659] on input "checkbox" at bounding box center [574, 662] width 10 height 10
checkbox input "false"
click at [878, 479] on select "Select [PERSON_NAME] [PERSON_NAME] [PERSON_NAME] [PERSON_NAME] [PERSON_NAME] Me…" at bounding box center [933, 476] width 228 height 24
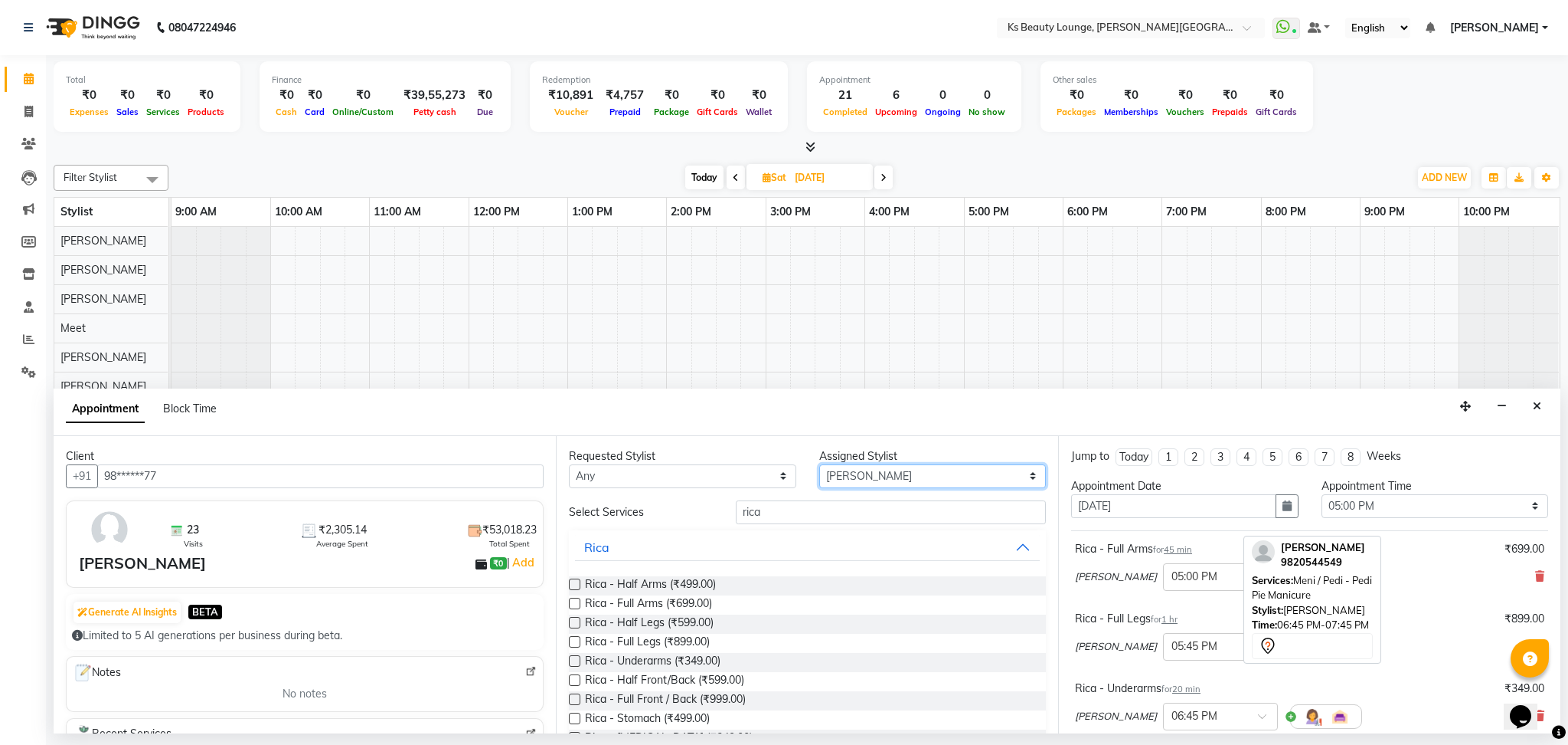
select select "58074"
click at [819, 464] on select "Select [PERSON_NAME] [PERSON_NAME] [PERSON_NAME] [PERSON_NAME] [PERSON_NAME] Me…" at bounding box center [933, 476] width 228 height 24
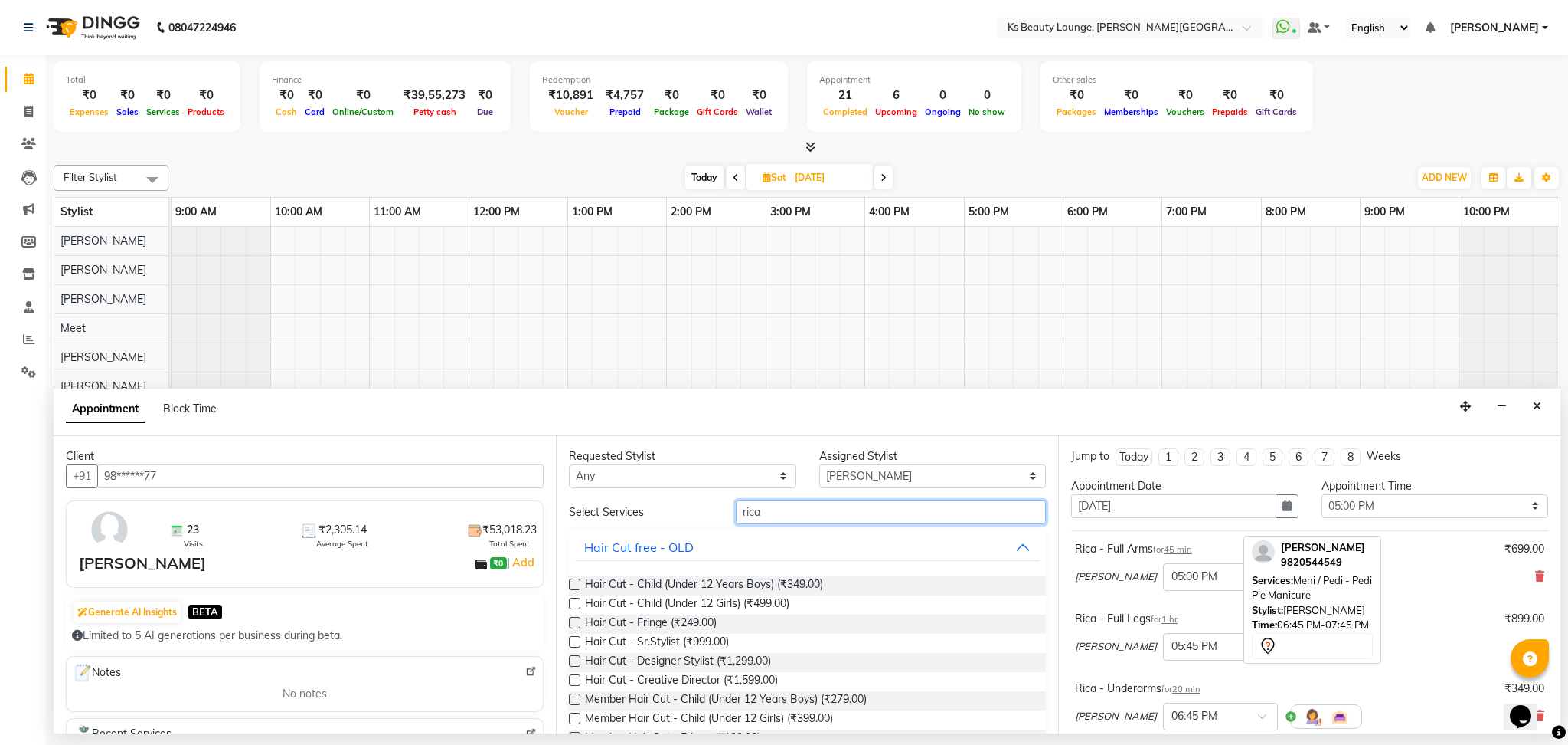
click at [782, 509] on input "rica" at bounding box center [891, 512] width 310 height 24
type input "hair cut"
click at [577, 664] on label at bounding box center [574, 661] width 12 height 12
click at [577, 664] on input "checkbox" at bounding box center [574, 662] width 10 height 10
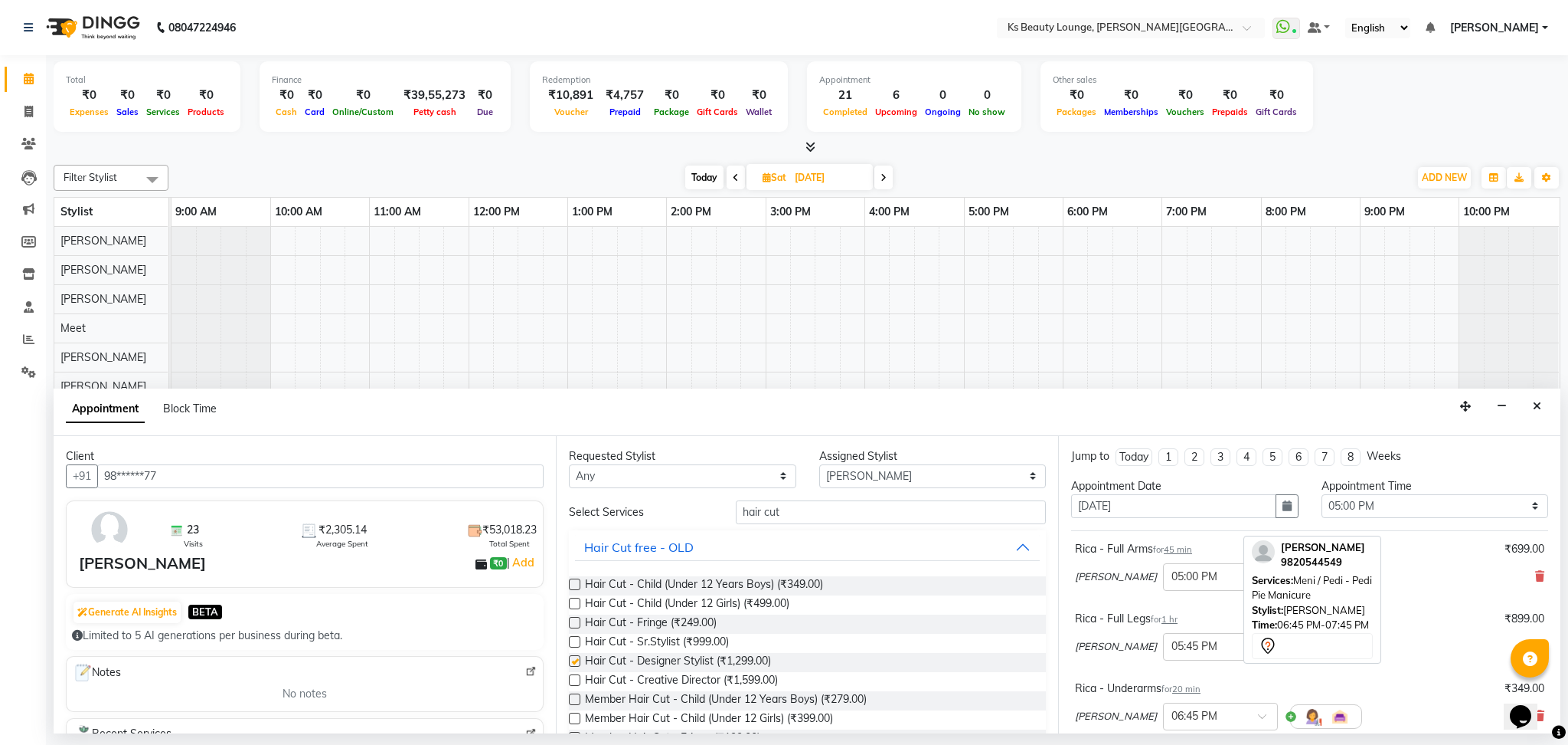
checkbox input "false"
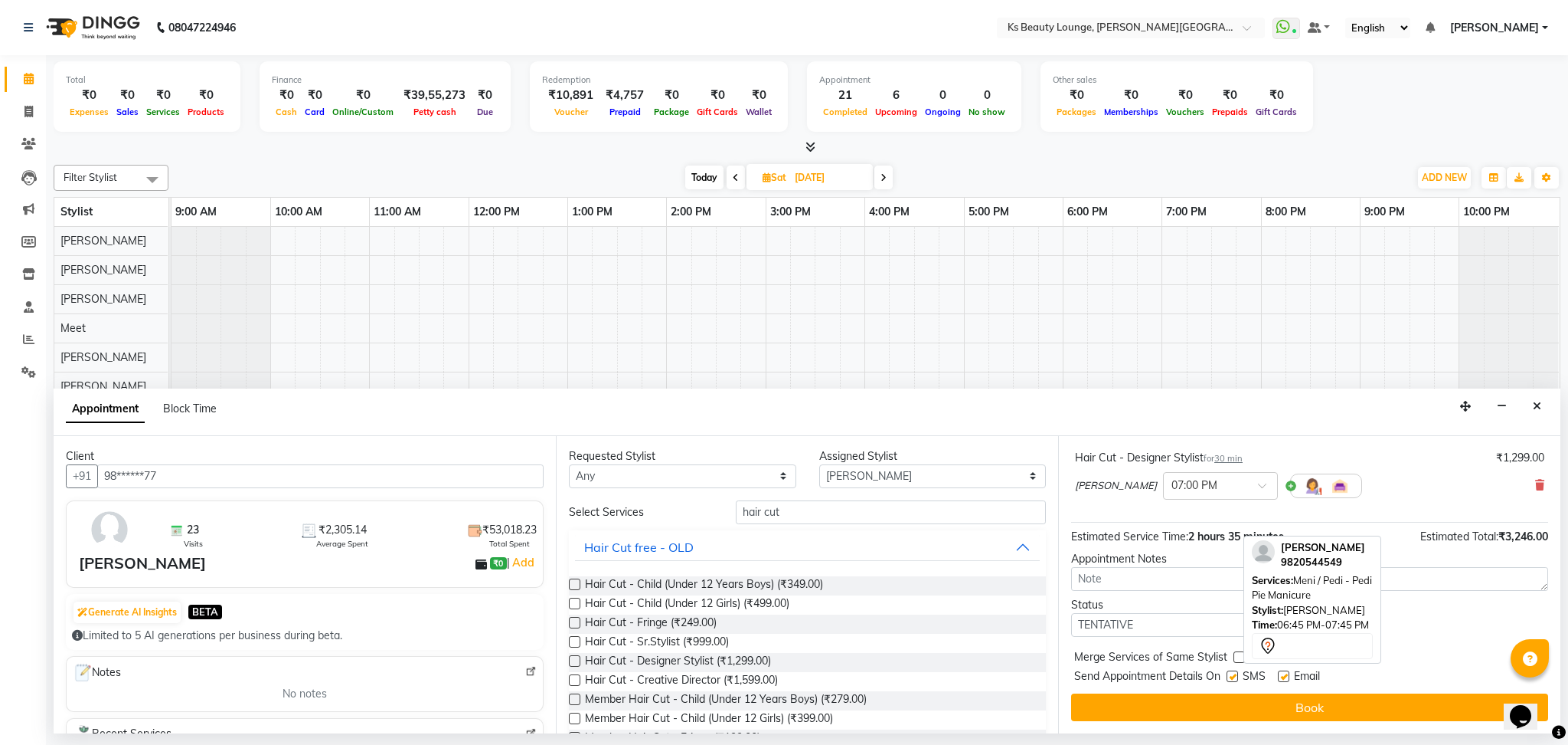
scroll to position [300, 0]
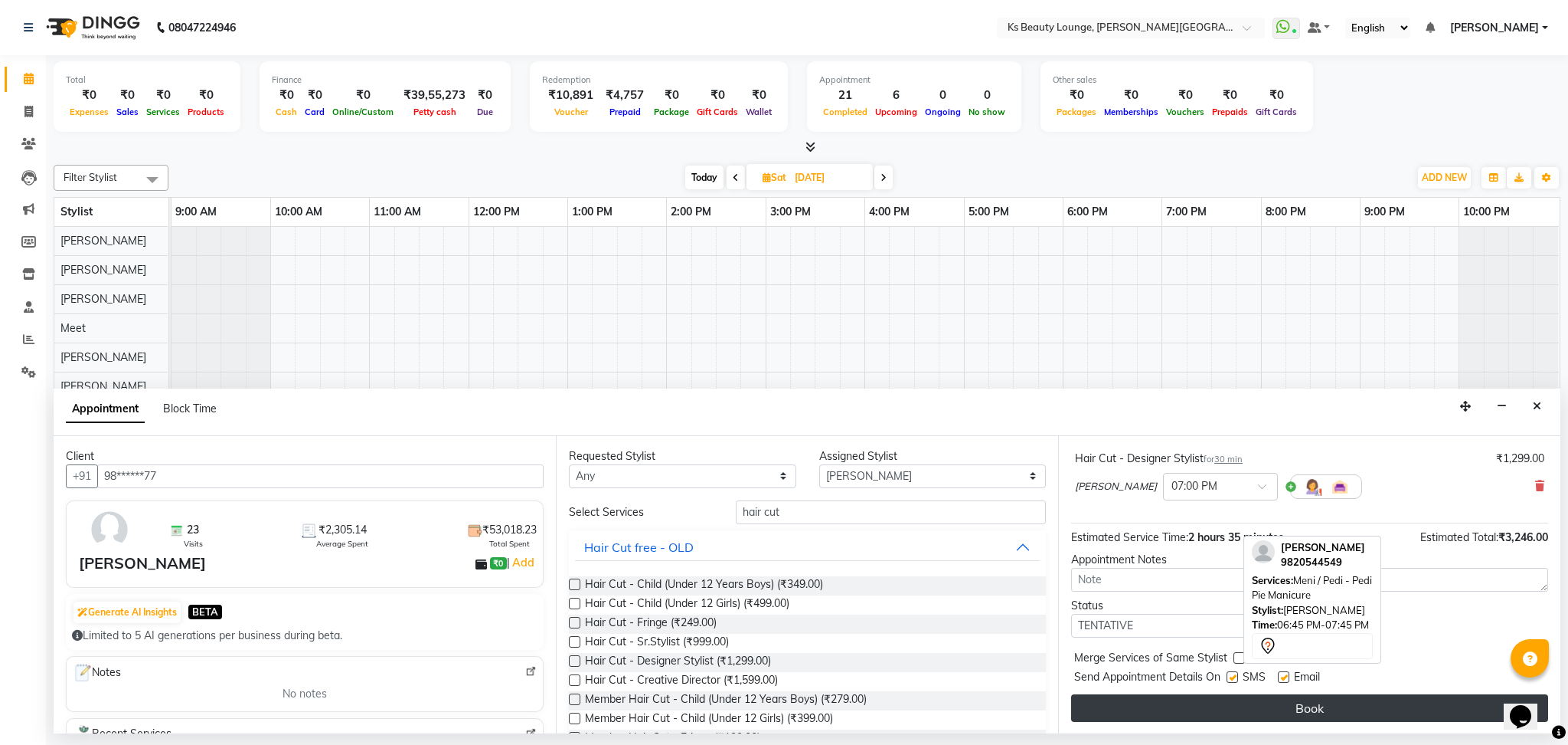
click at [1143, 709] on button "Book" at bounding box center [1310, 708] width 477 height 28
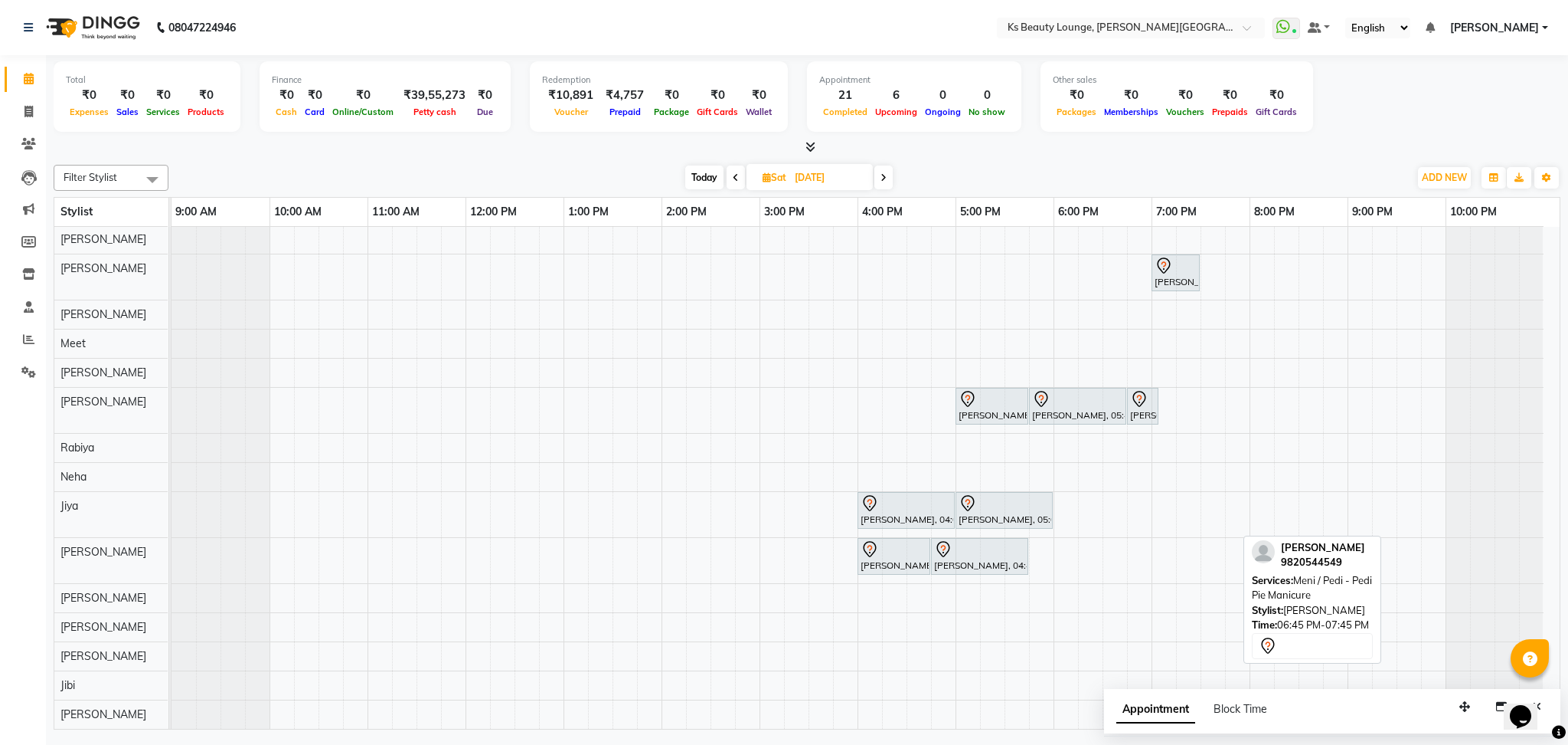
scroll to position [2, 0]
click at [704, 173] on span "Today" at bounding box center [704, 177] width 39 height 24
type input "[DATE]"
